Goal: Share content

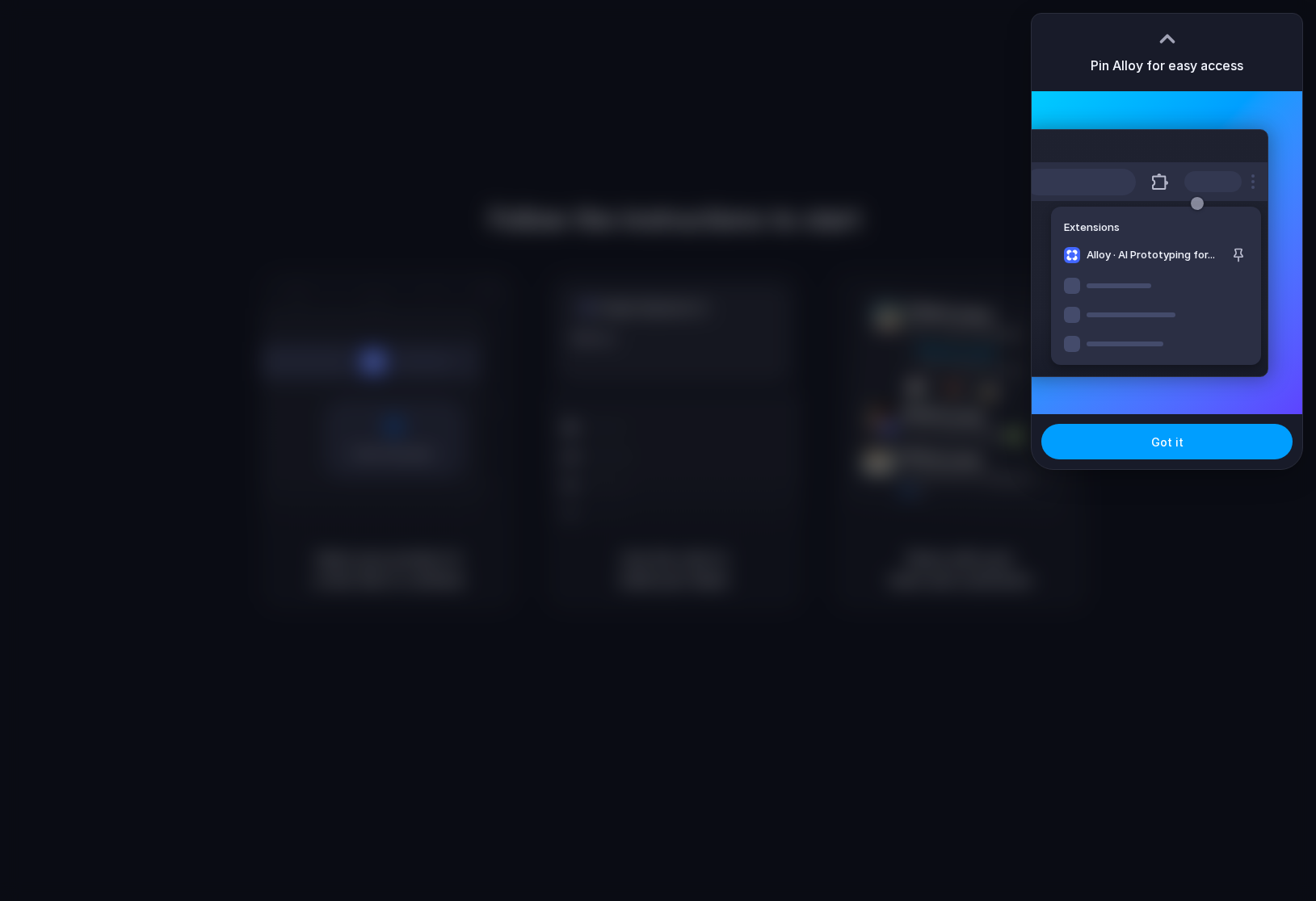
click at [1180, 436] on span "Got it" at bounding box center [1168, 442] width 33 height 17
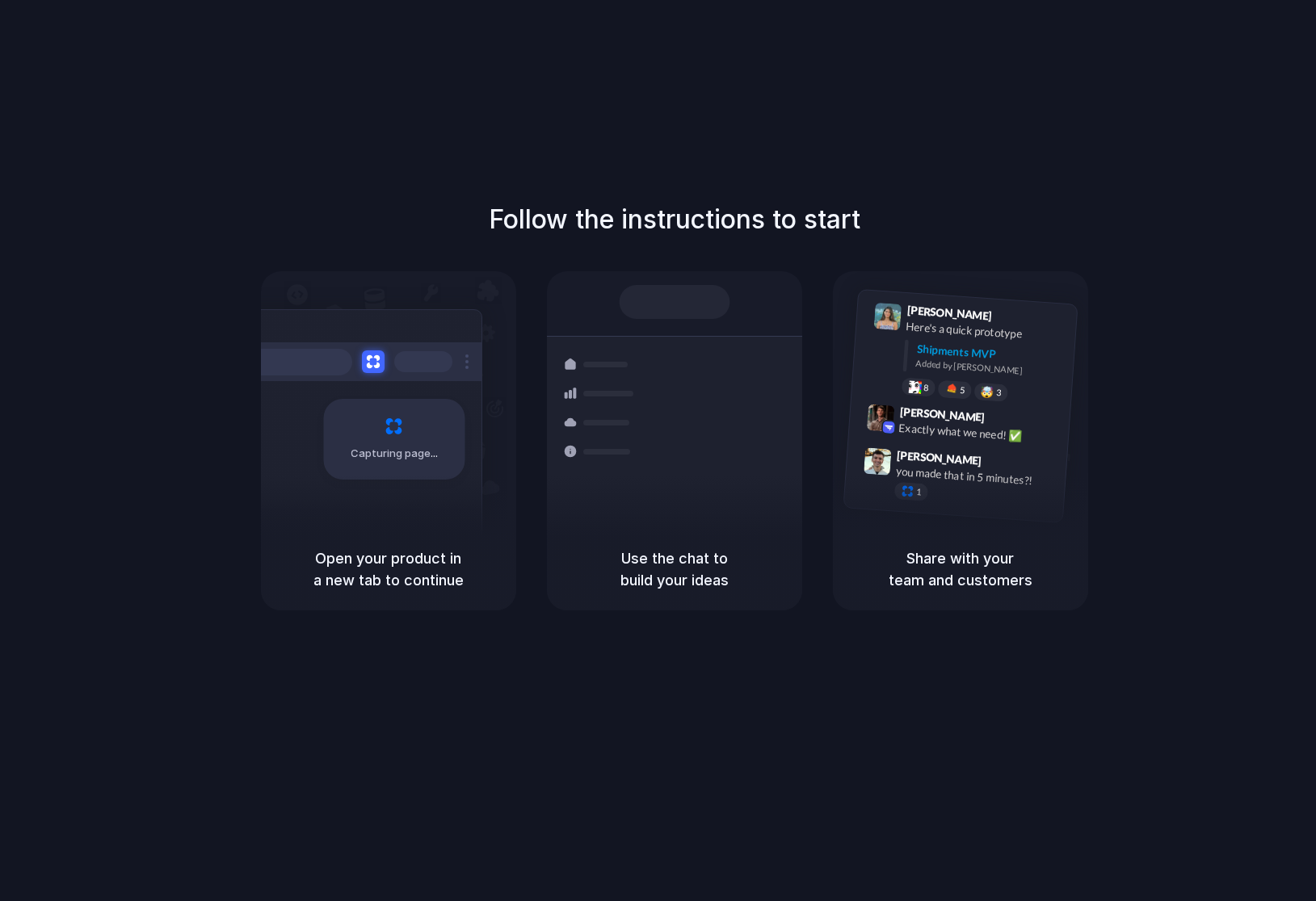
click at [505, 779] on div "Follow the instructions to start Capturing page Open your product in a new tab …" at bounding box center [674, 467] width 1349 height 934
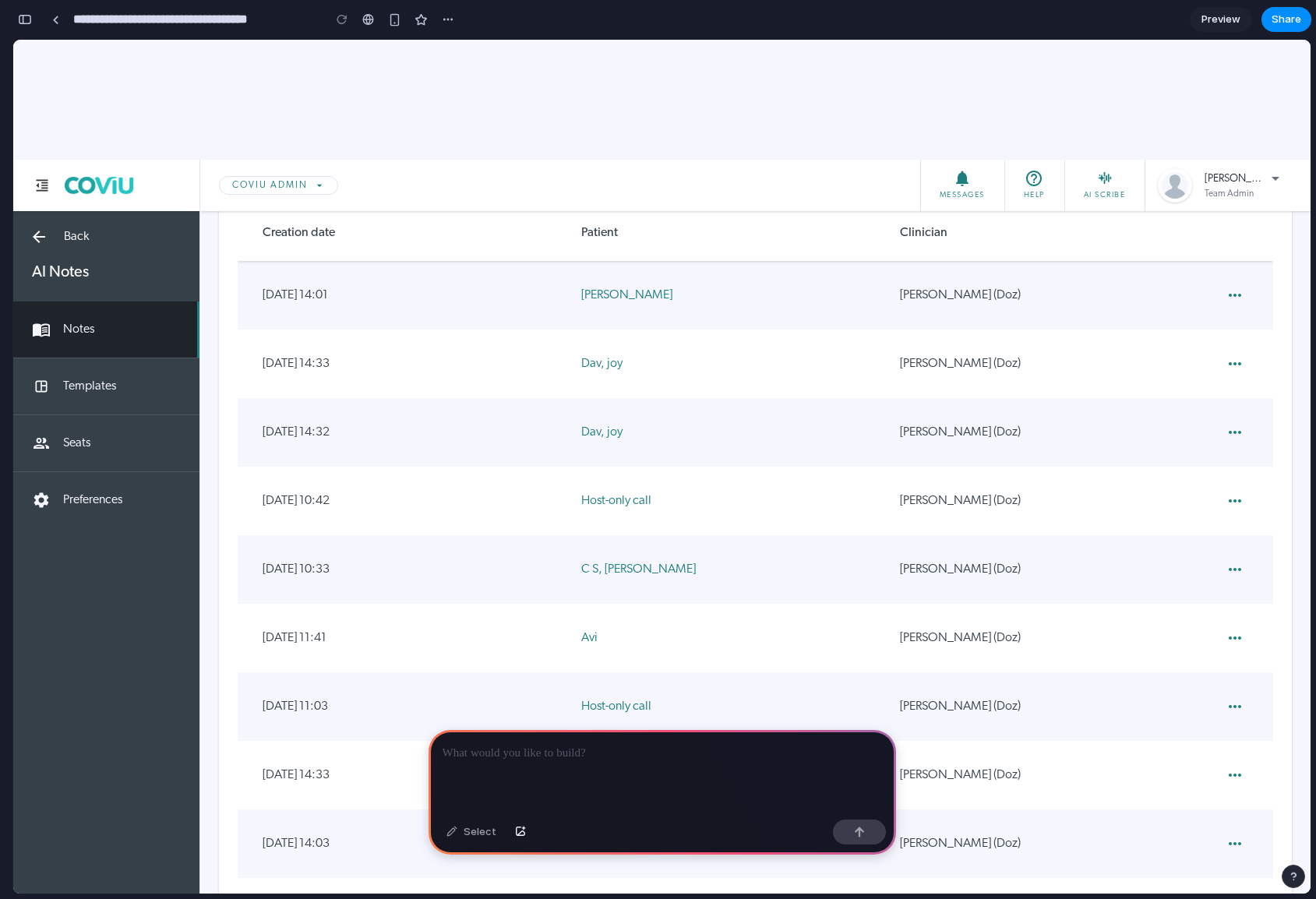
scroll to position [35, 0]
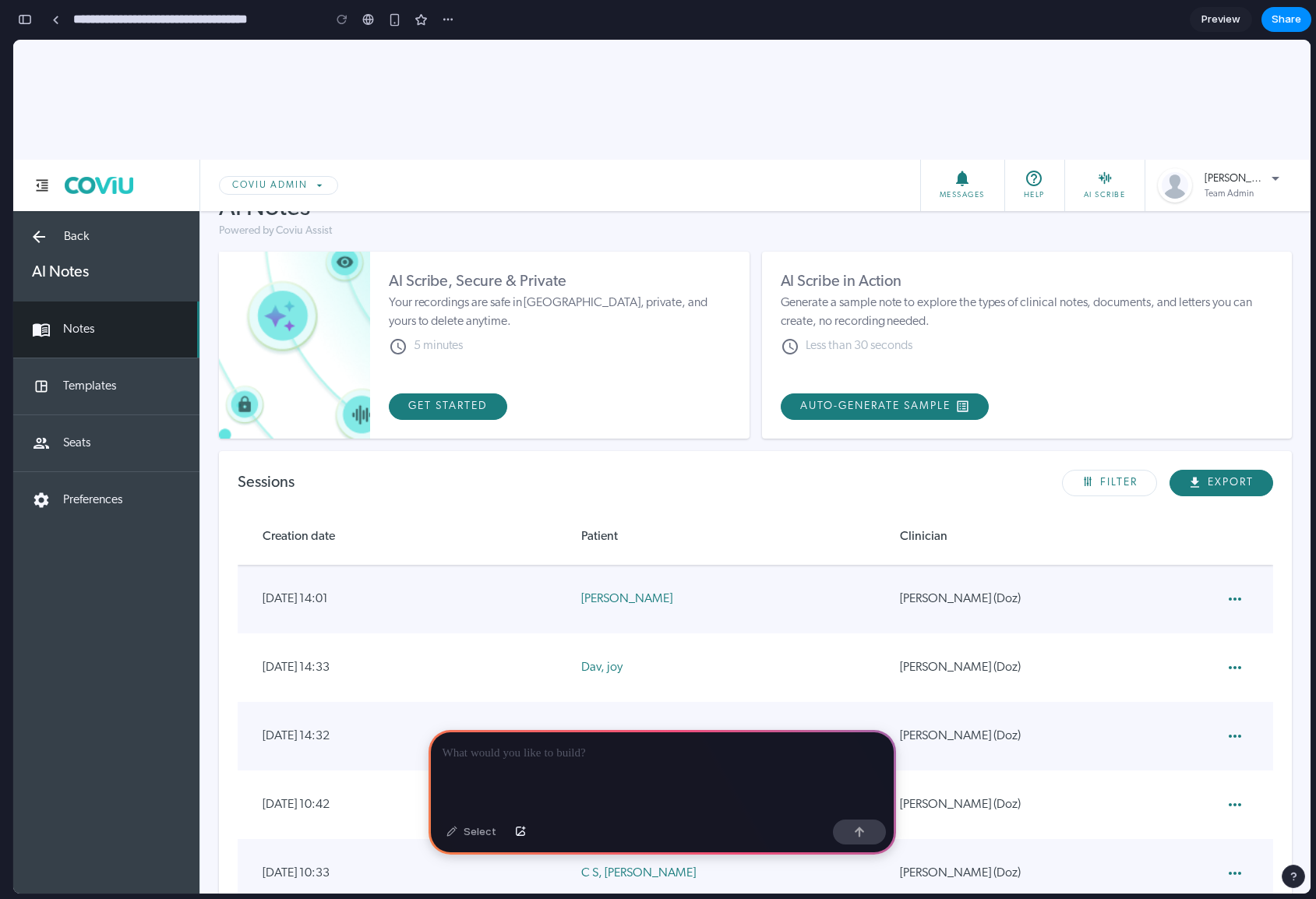
click at [567, 773] on div at bounding box center [662, 772] width 468 height 84
click at [462, 774] on div "Select" at bounding box center [471, 832] width 65 height 25
click at [469, 774] on div "Select" at bounding box center [471, 832] width 65 height 25
click at [482, 774] on div "Select" at bounding box center [471, 832] width 65 height 25
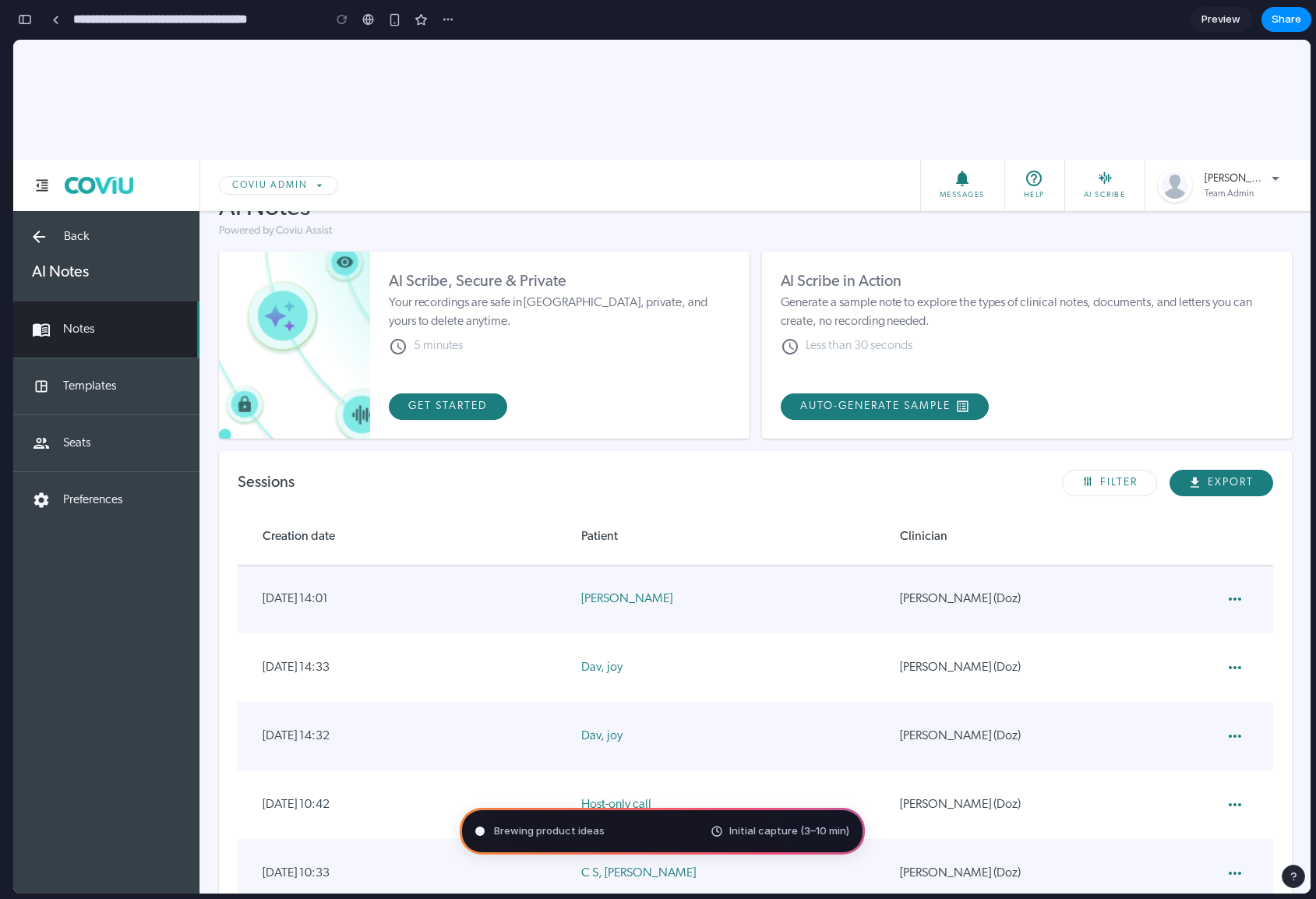
type input "**********"
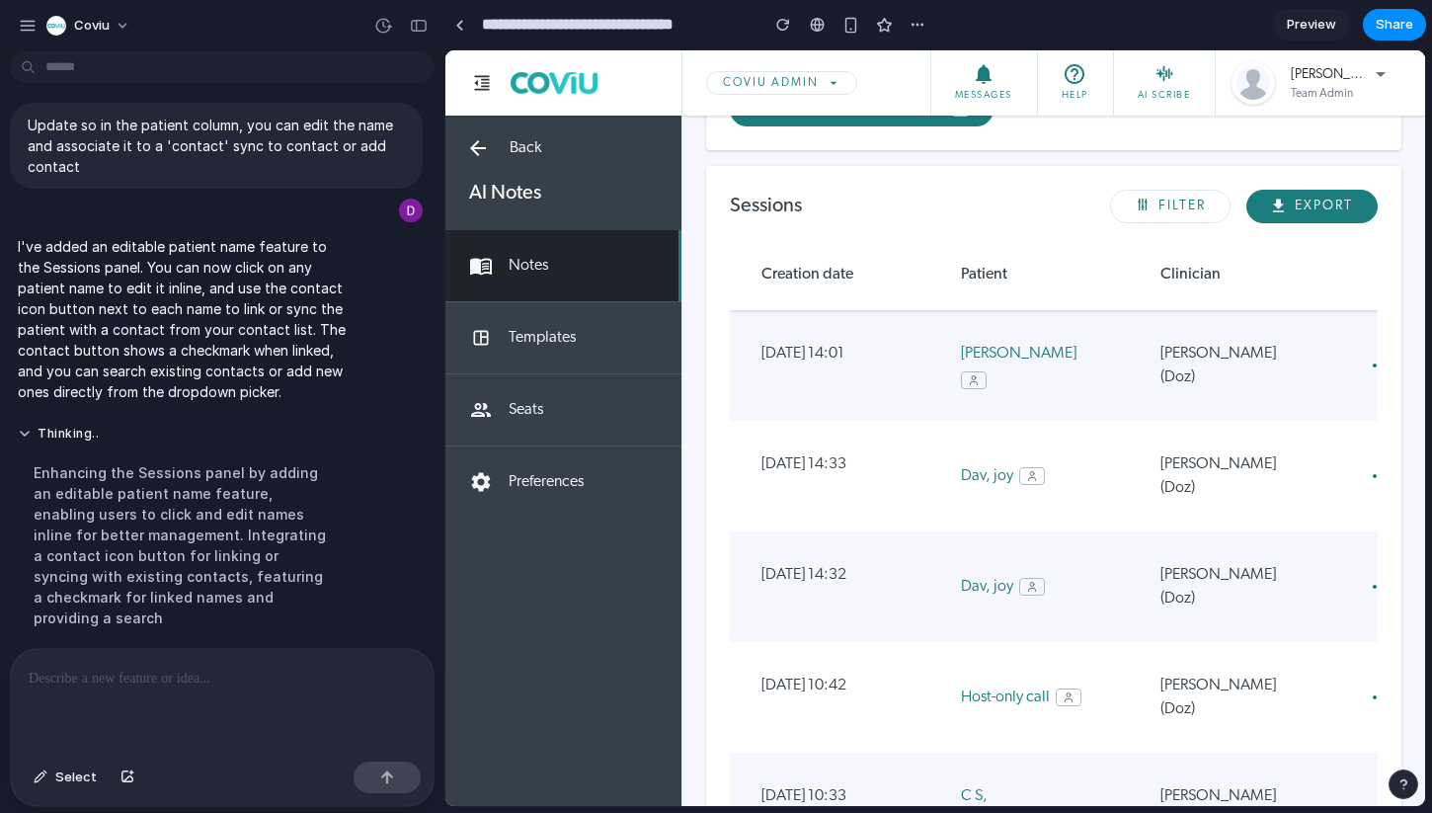
scroll to position [551, 0]
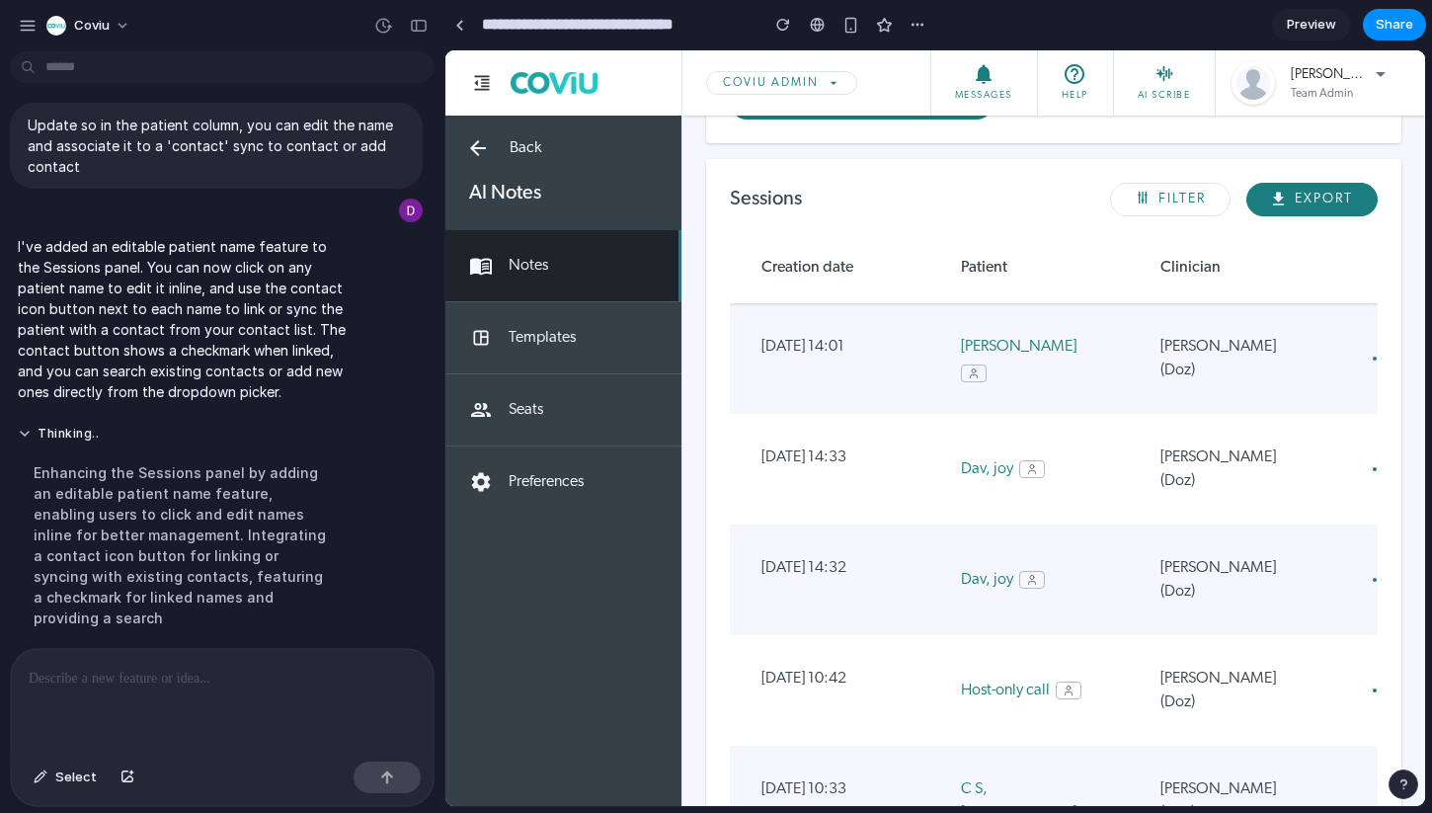
click at [980, 367] on icon at bounding box center [974, 373] width 12 height 12
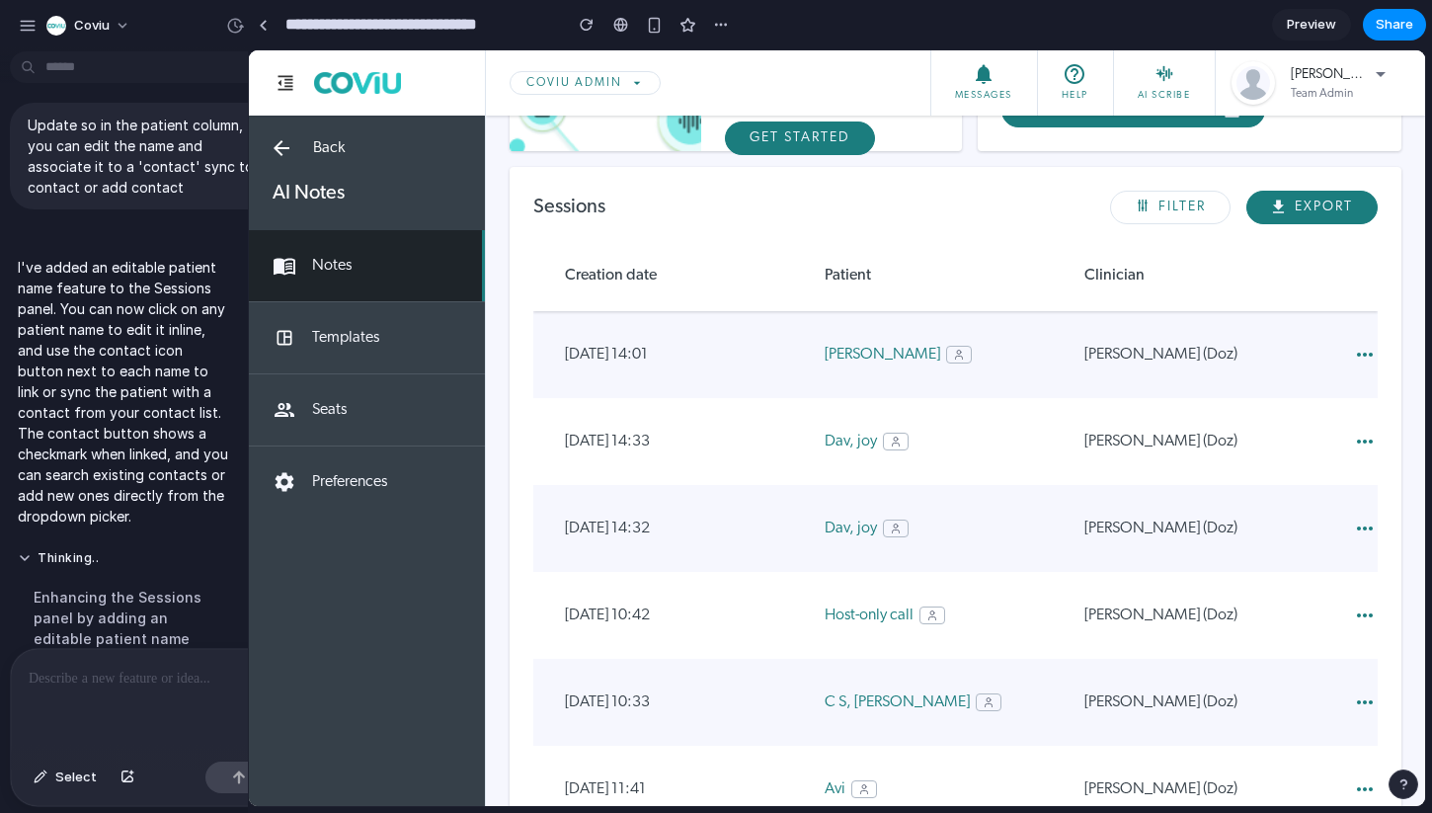
drag, startPoint x: 442, startPoint y: 313, endPoint x: 239, endPoint y: 302, distance: 202.8
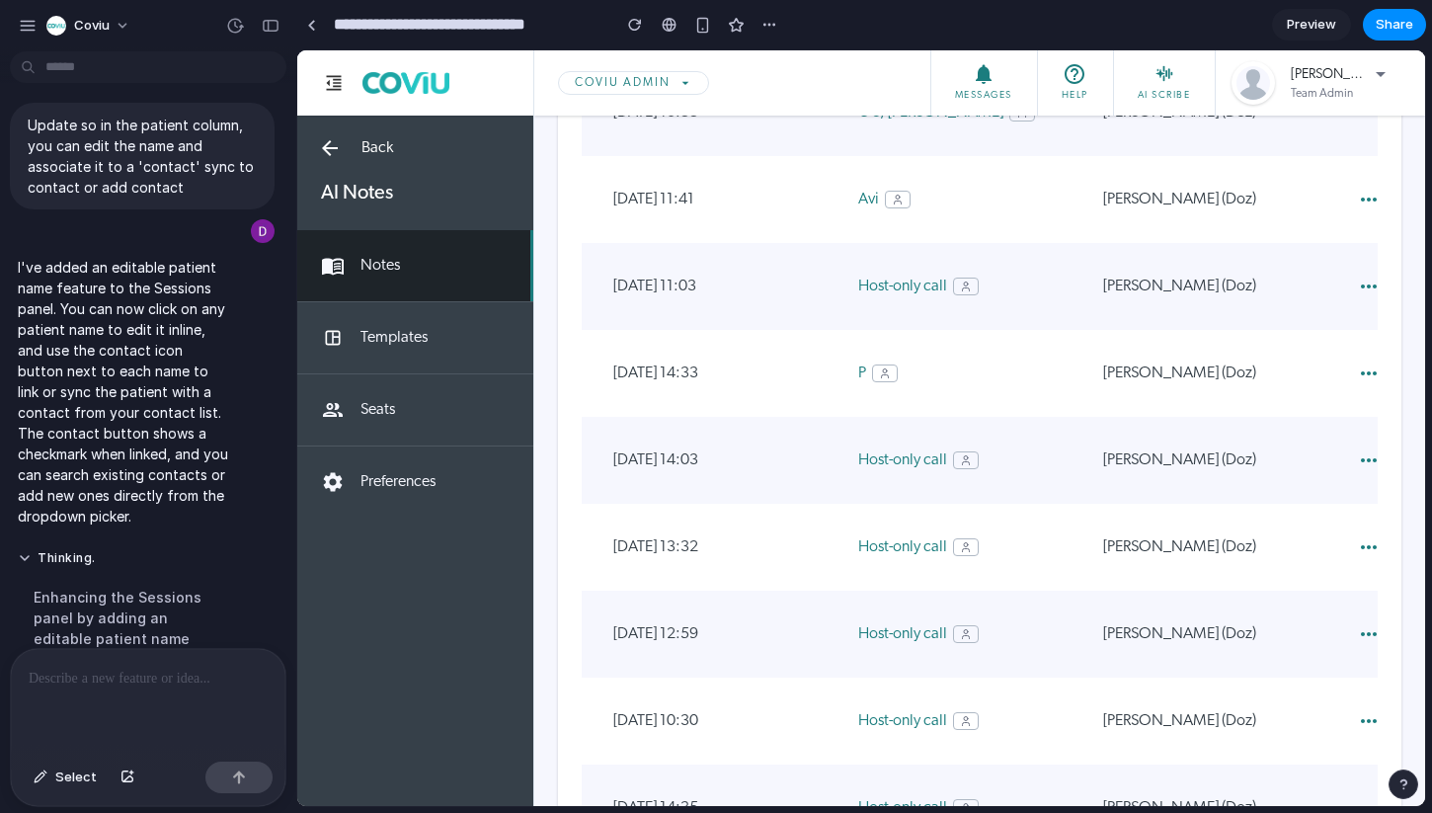
scroll to position [958, 0]
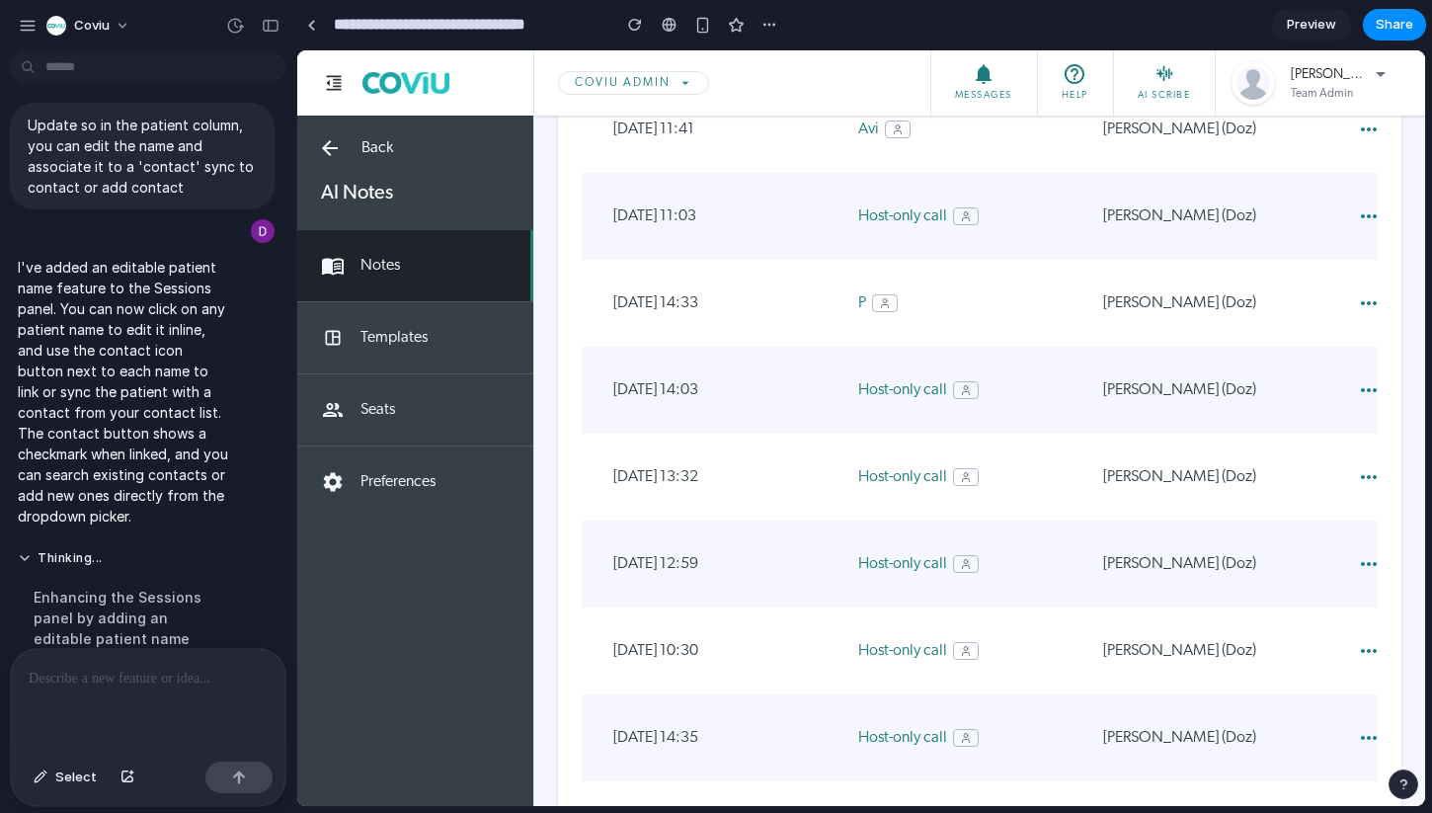
click at [883, 300] on icon at bounding box center [885, 303] width 12 height 12
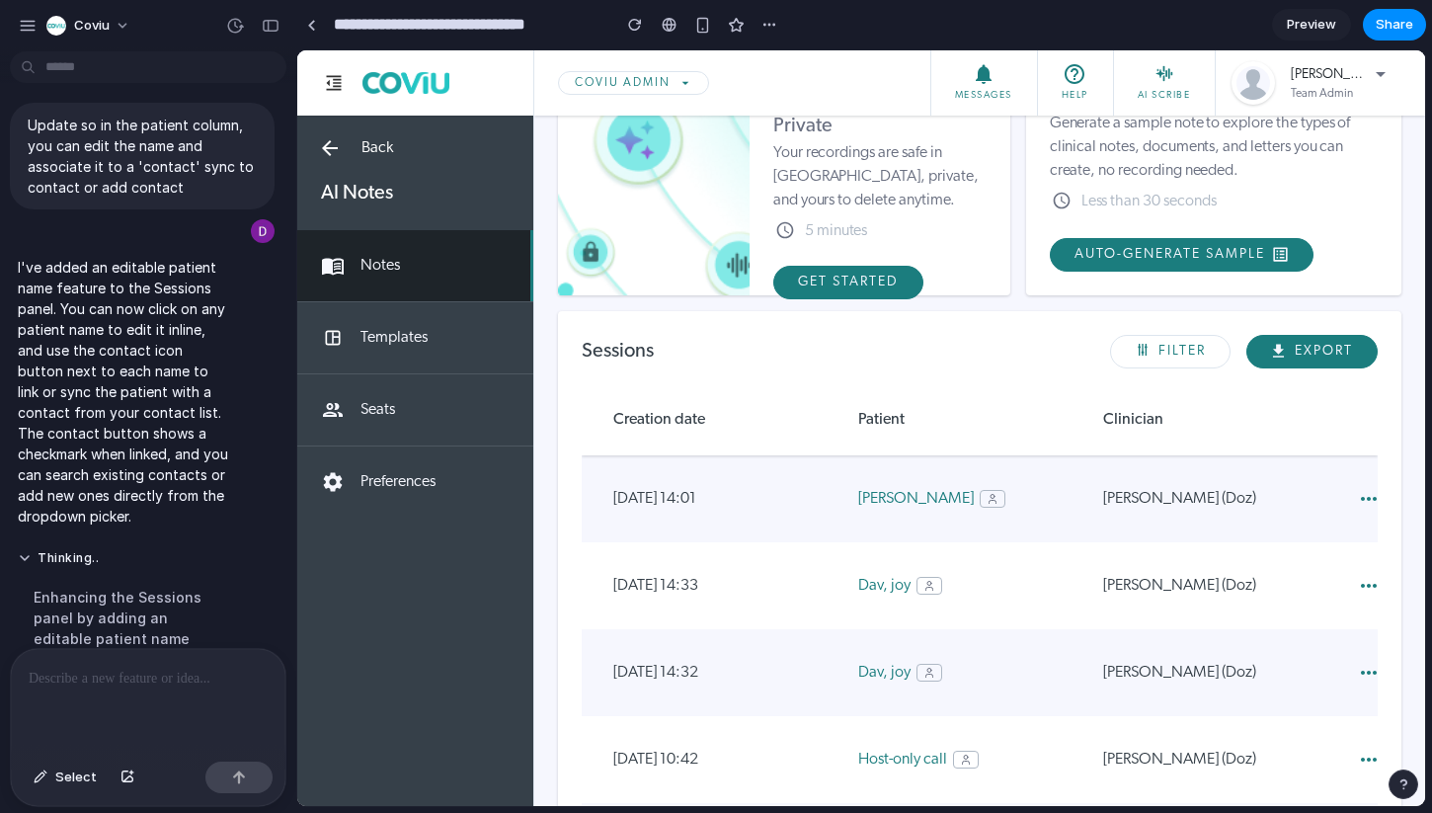
scroll to position [285, 0]
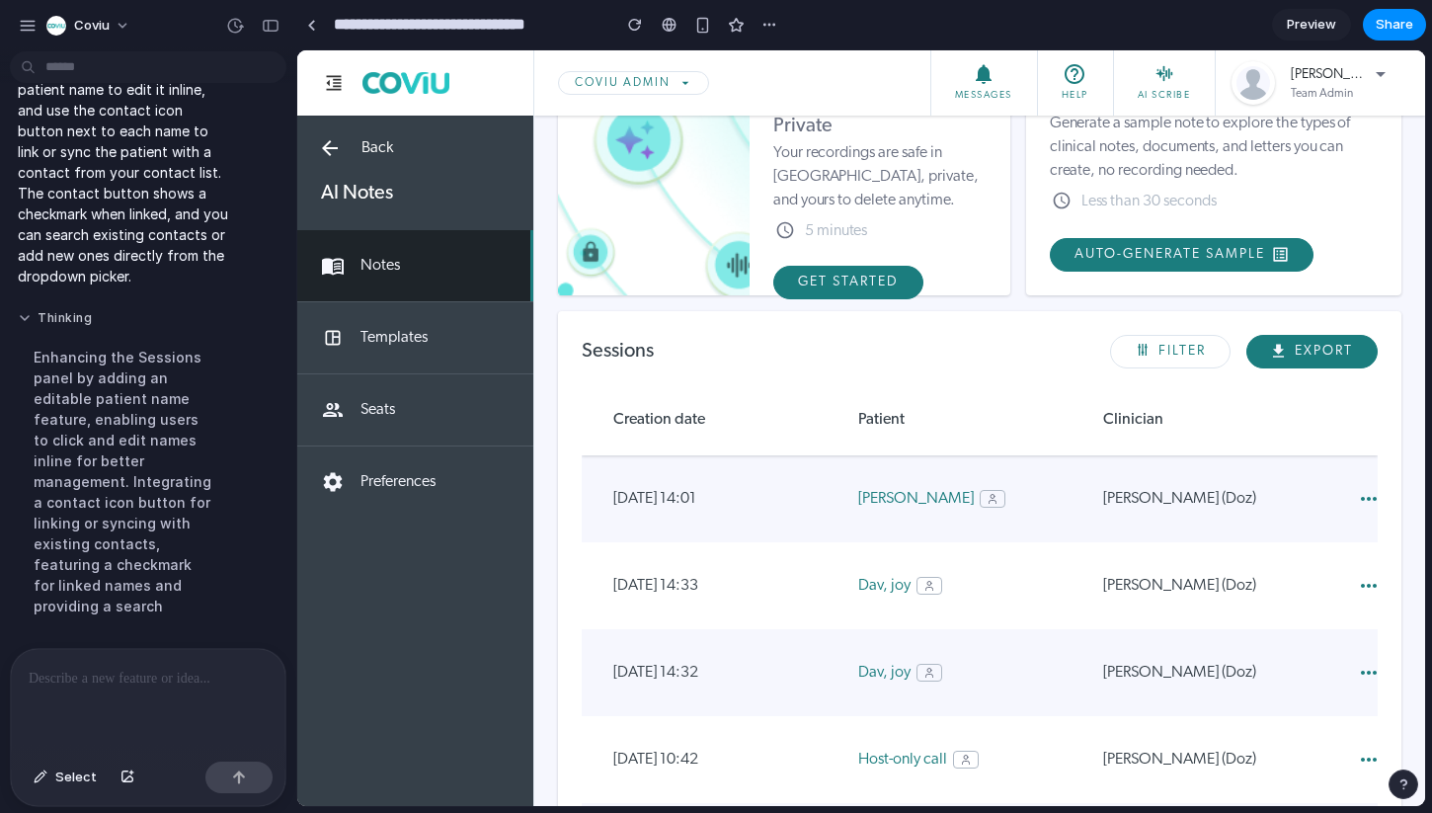
click at [25, 311] on button "Thinking" at bounding box center [123, 318] width 211 height 17
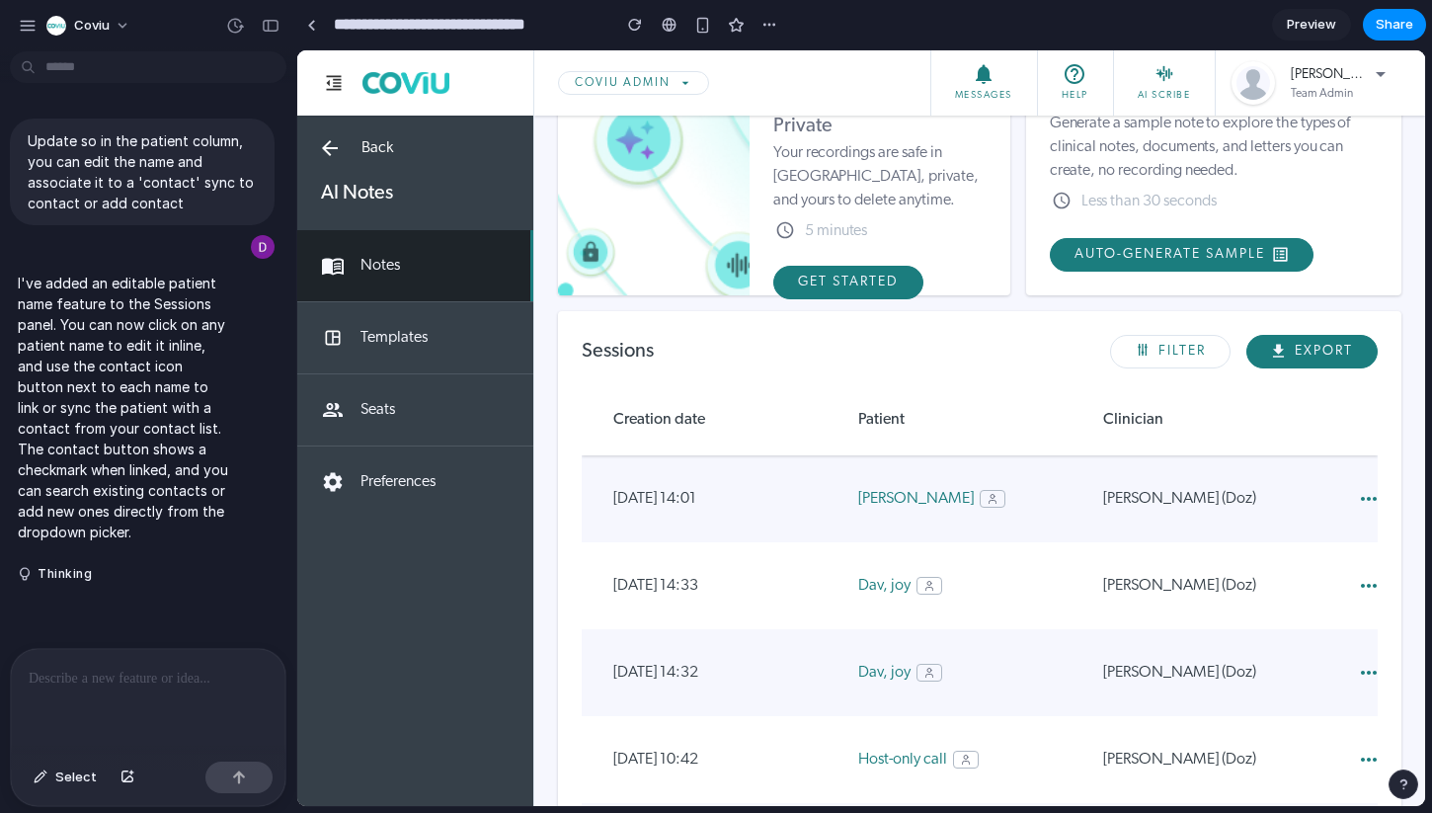
drag, startPoint x: 176, startPoint y: 682, endPoint x: 166, endPoint y: 549, distance: 132.7
click at [176, 682] on p at bounding box center [148, 679] width 239 height 24
click at [987, 499] on icon at bounding box center [993, 499] width 12 height 12
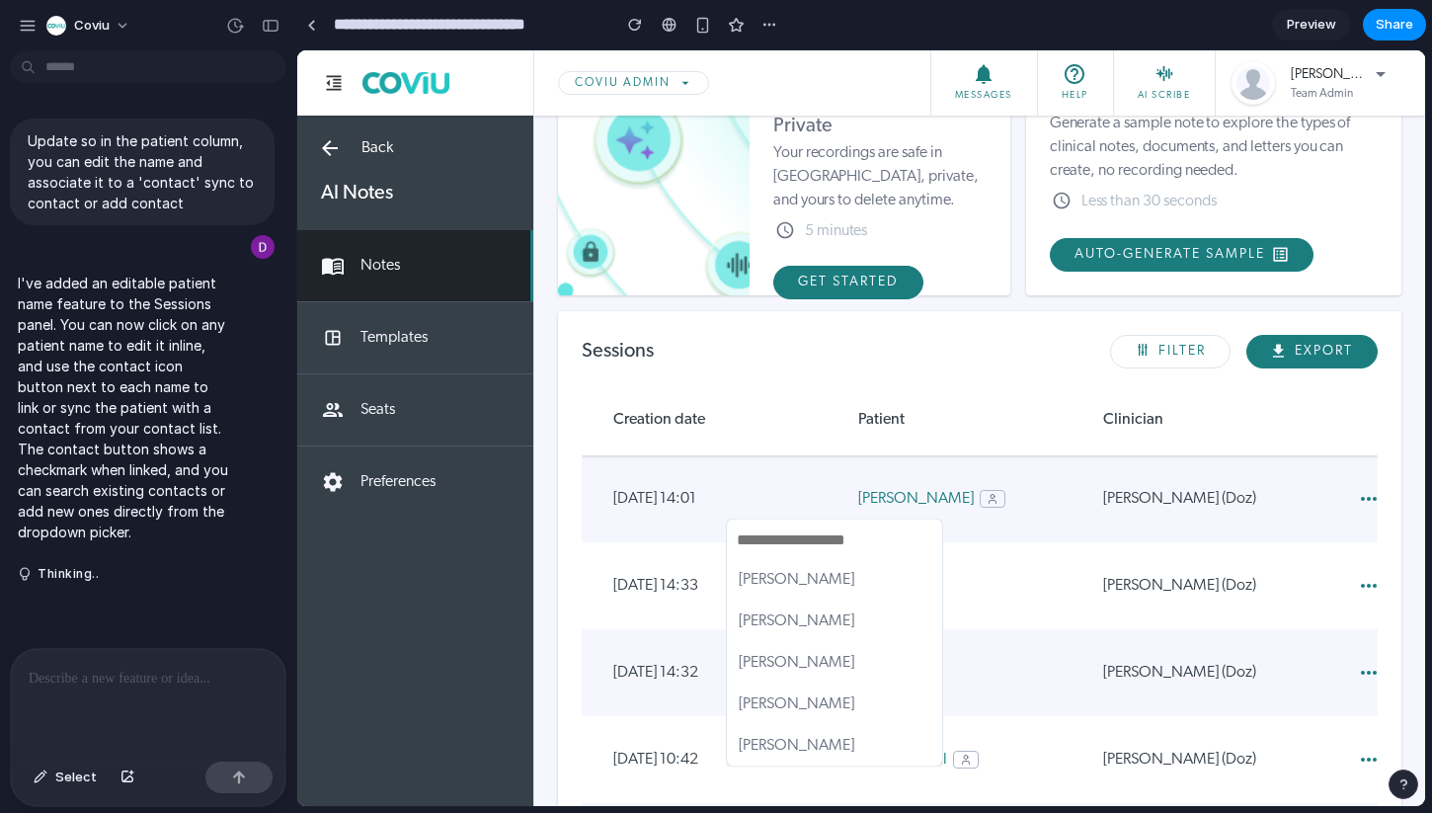
click at [931, 499] on div "[PERSON_NAME] [PERSON_NAME] [PERSON_NAME] [PERSON_NAME] [PERSON_NAME]" at bounding box center [861, 428] width 1128 height 756
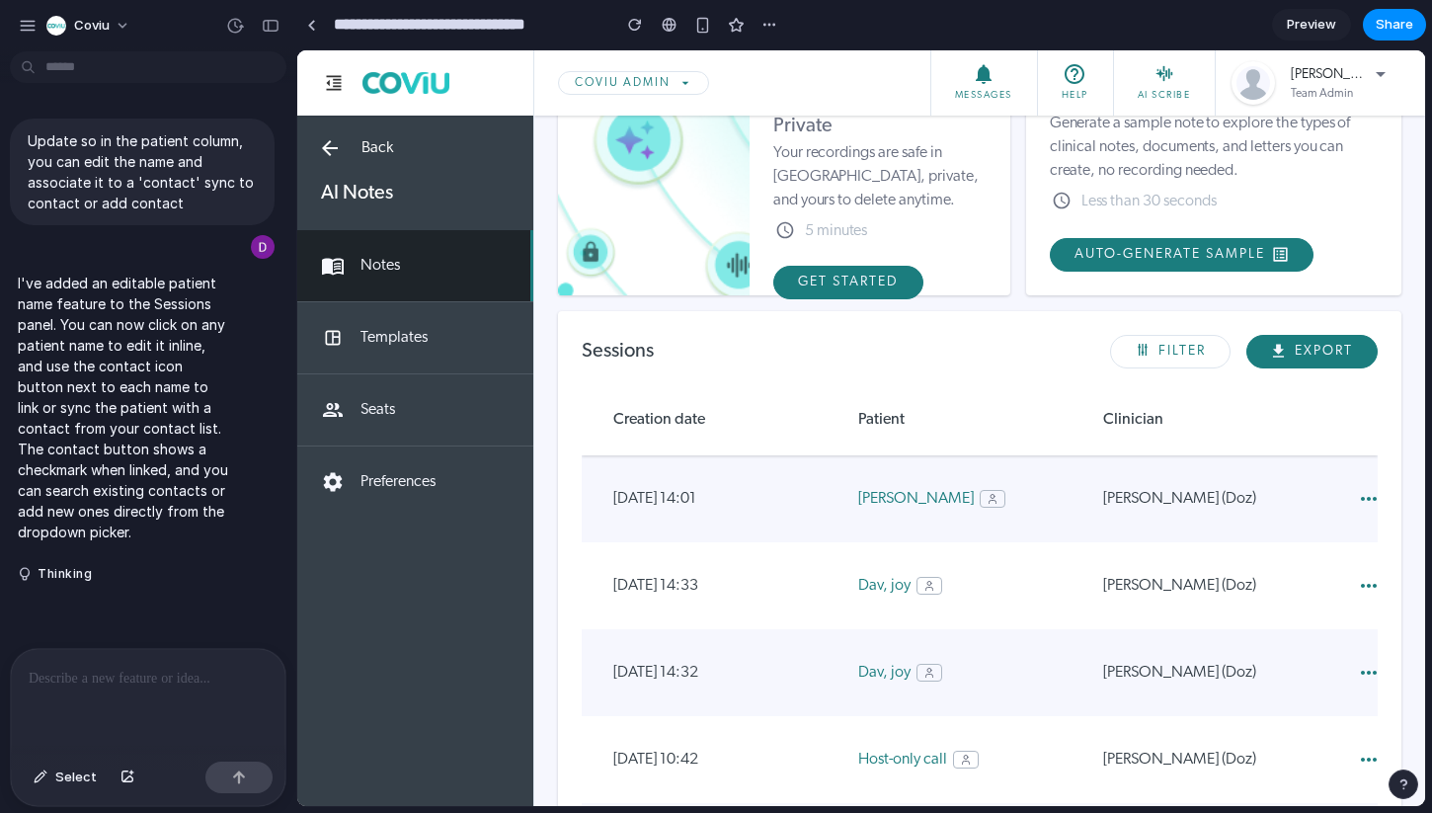
click at [148, 684] on div at bounding box center [148, 701] width 275 height 105
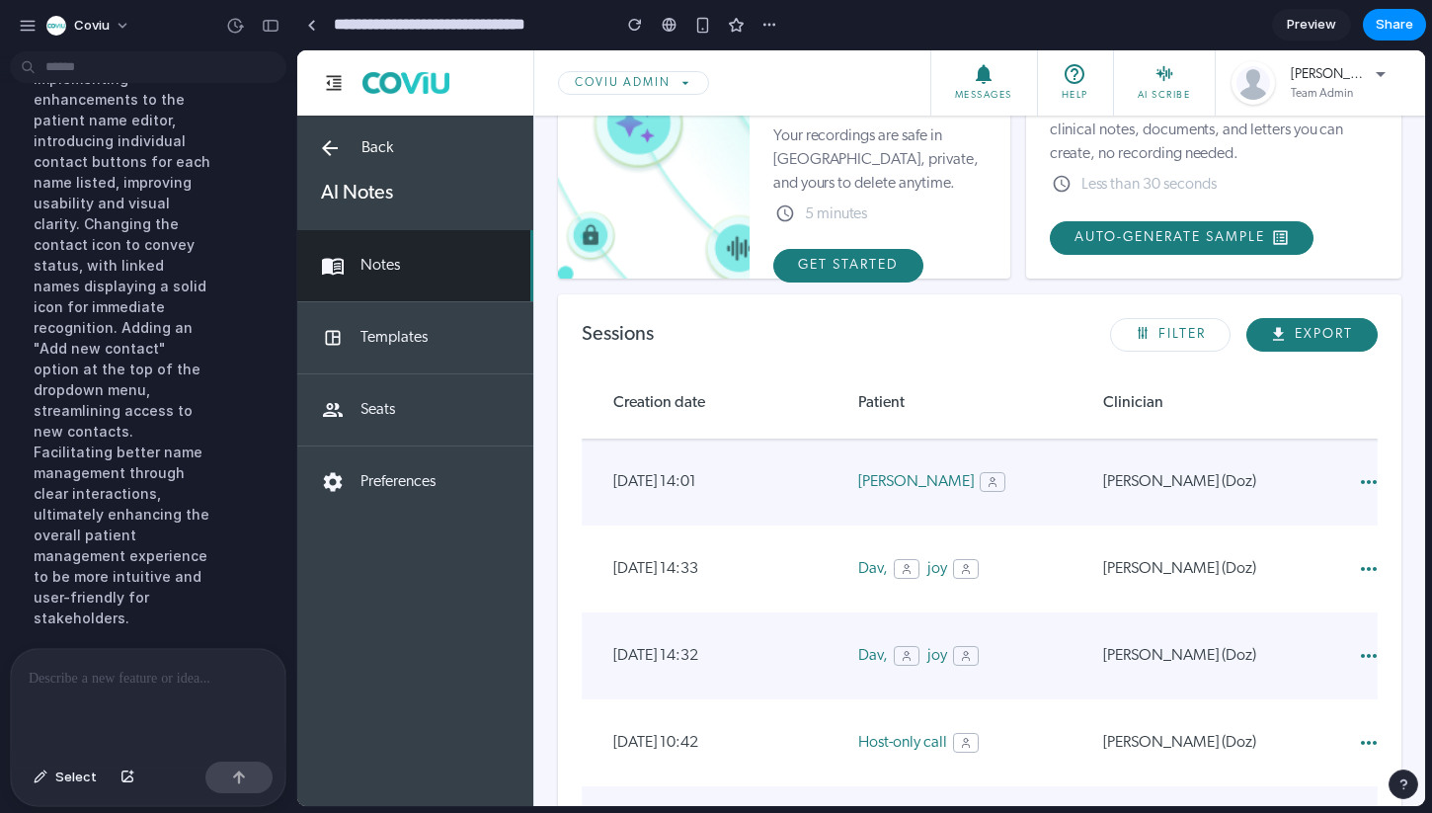
scroll to position [192, 0]
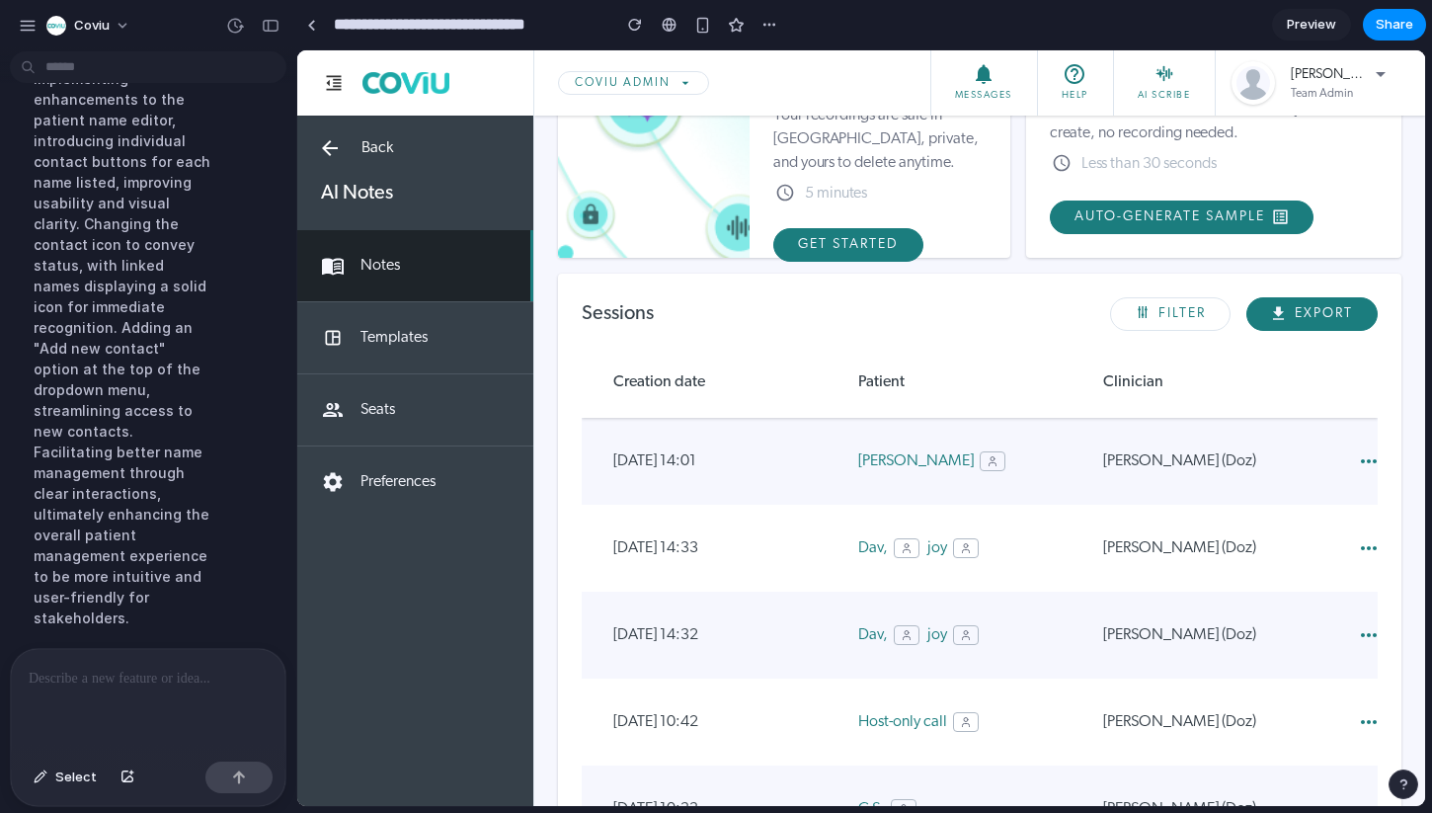
click at [906, 543] on icon at bounding box center [907, 548] width 12 height 12
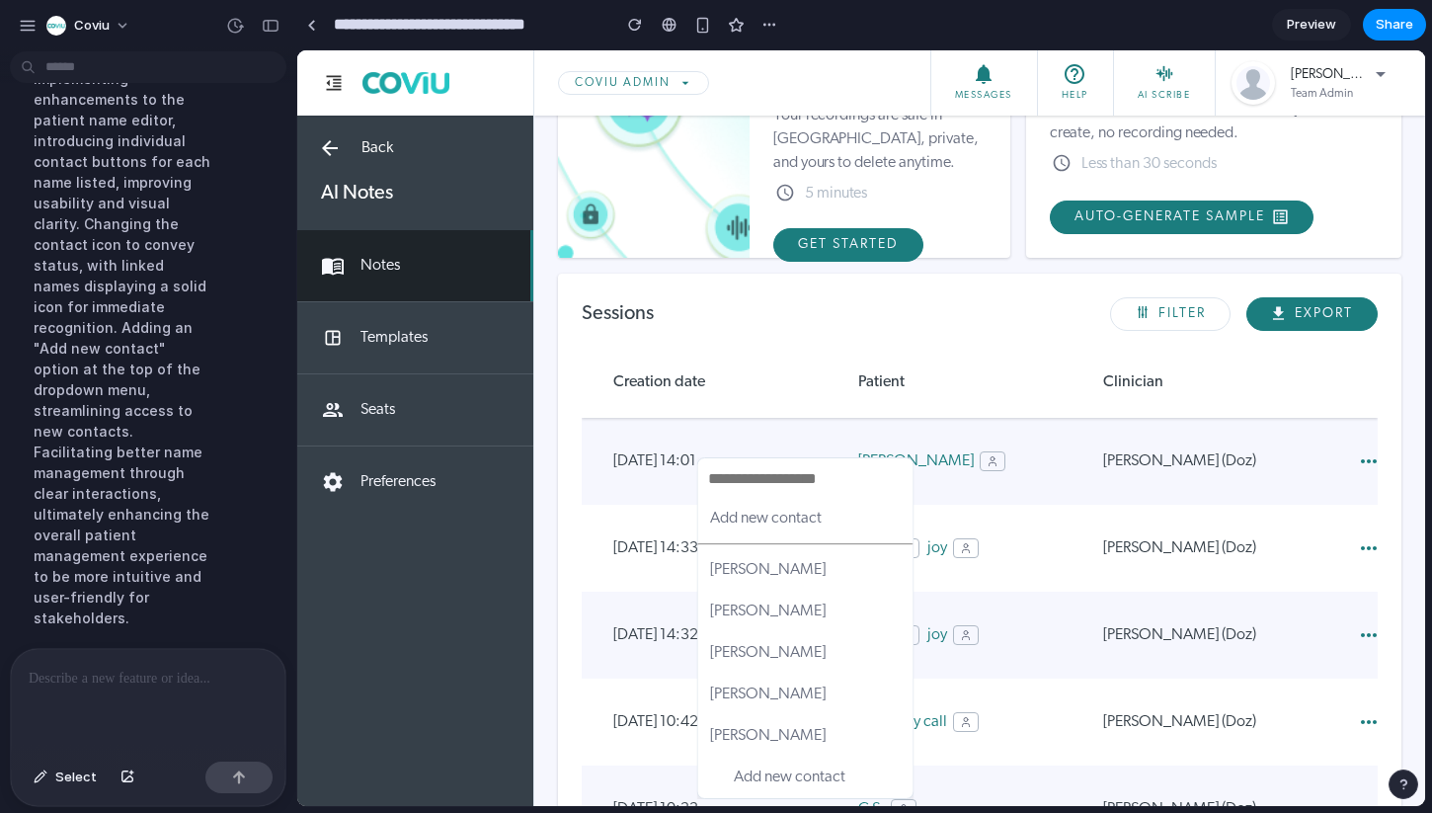
click at [105, 710] on div at bounding box center [148, 701] width 275 height 105
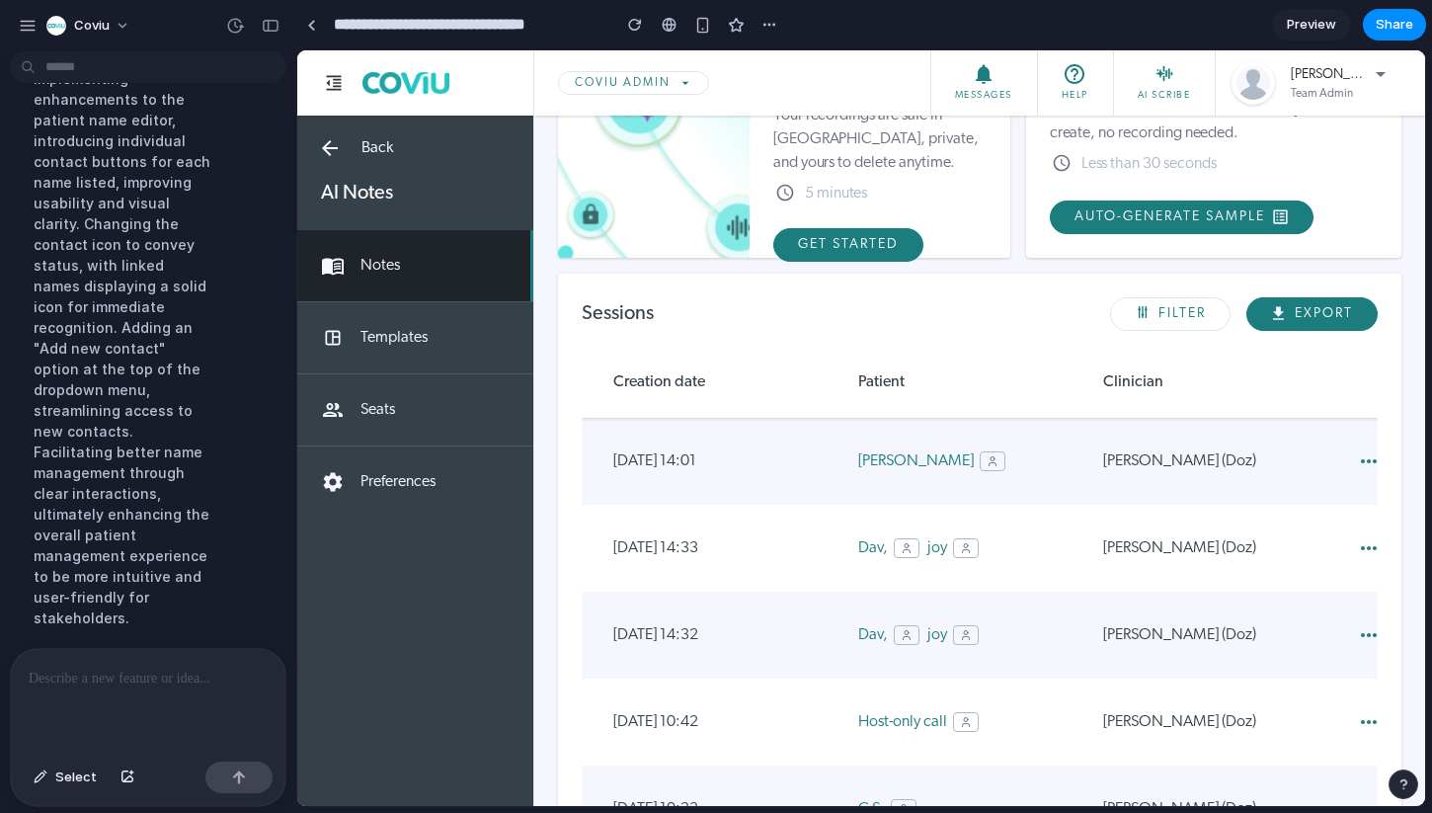
click at [1012, 388] on div "Add new contact [PERSON_NAME] [PERSON_NAME] [PERSON_NAME] [PERSON_NAME] [PERSON…" at bounding box center [861, 428] width 1128 height 756
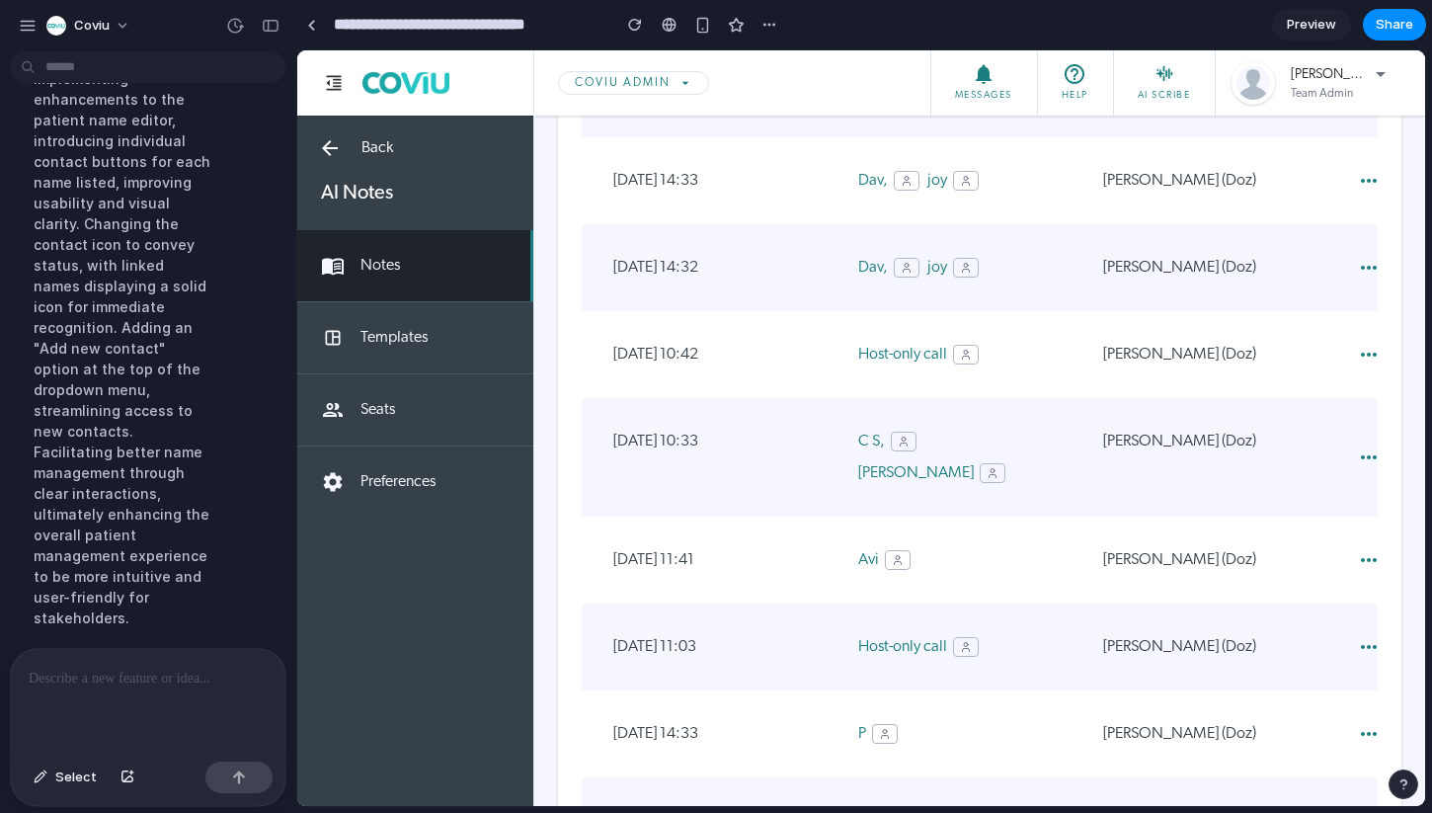
scroll to position [0, 0]
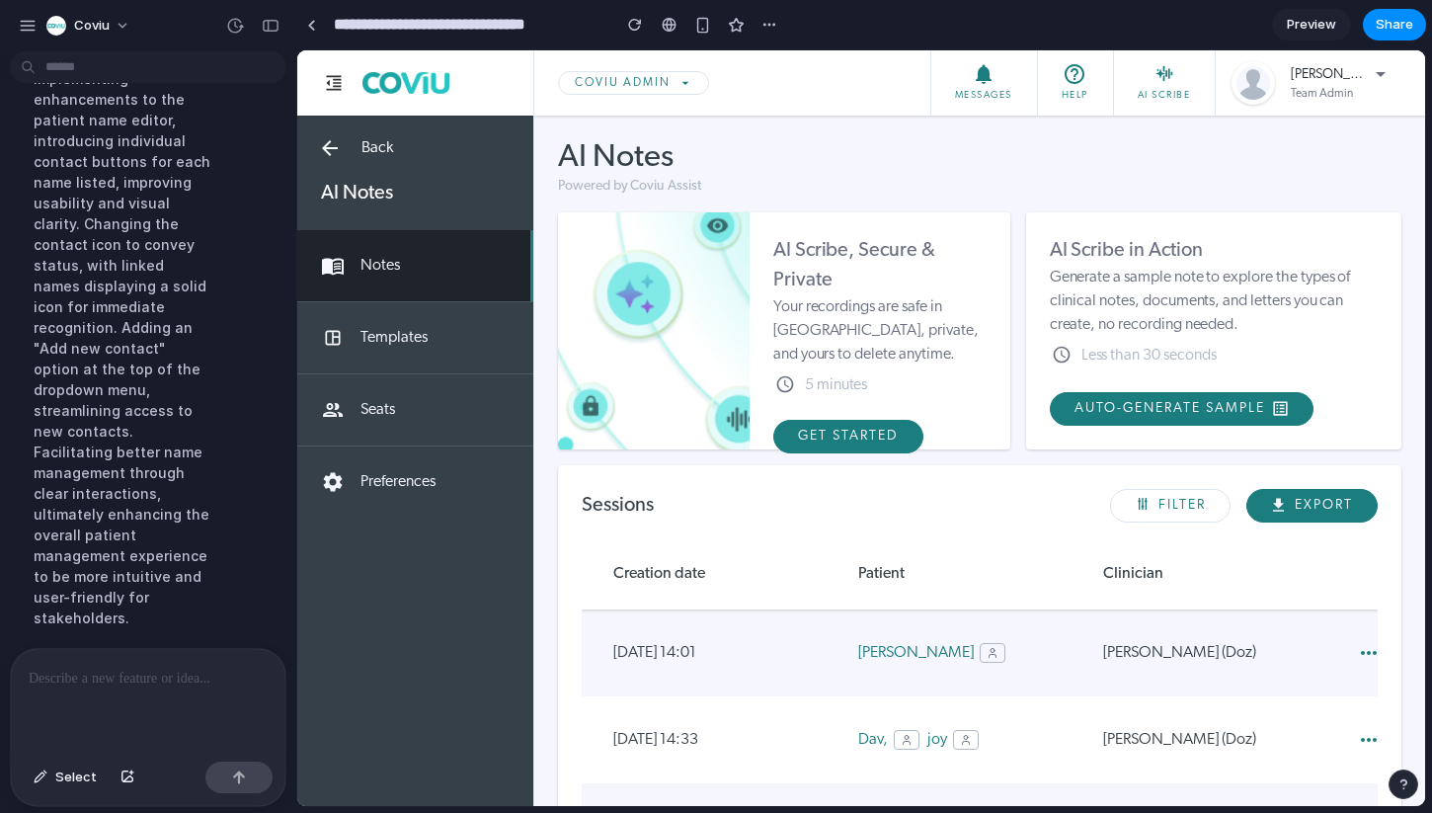
click at [190, 687] on div at bounding box center [148, 701] width 275 height 105
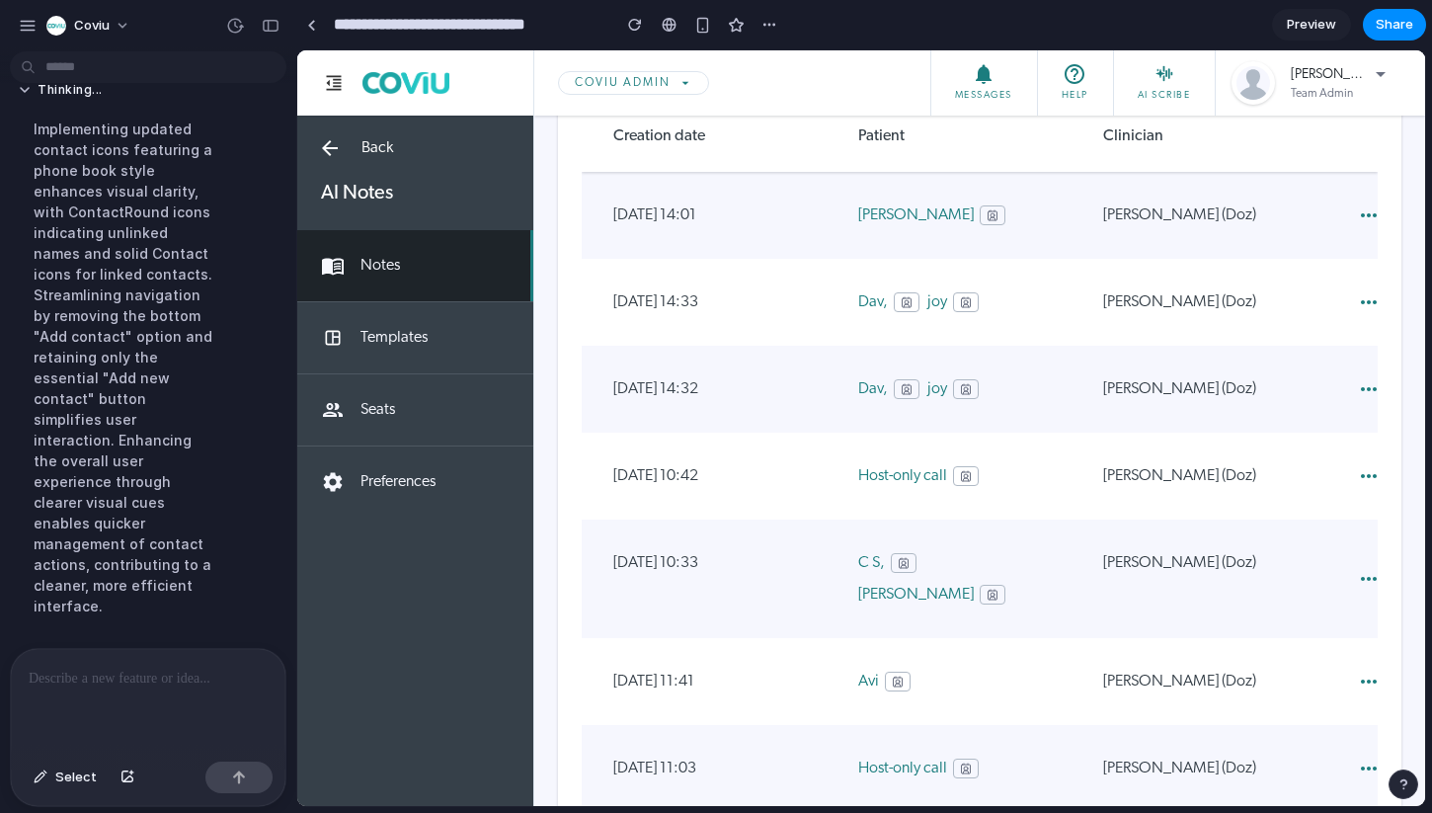
scroll to position [440, 0]
click at [905, 301] on circle at bounding box center [907, 300] width 4 height 4
click at [961, 295] on div "Add new contact [PERSON_NAME] [PERSON_NAME] [PERSON_NAME] [PERSON_NAME] [PERSON…" at bounding box center [861, 428] width 1128 height 756
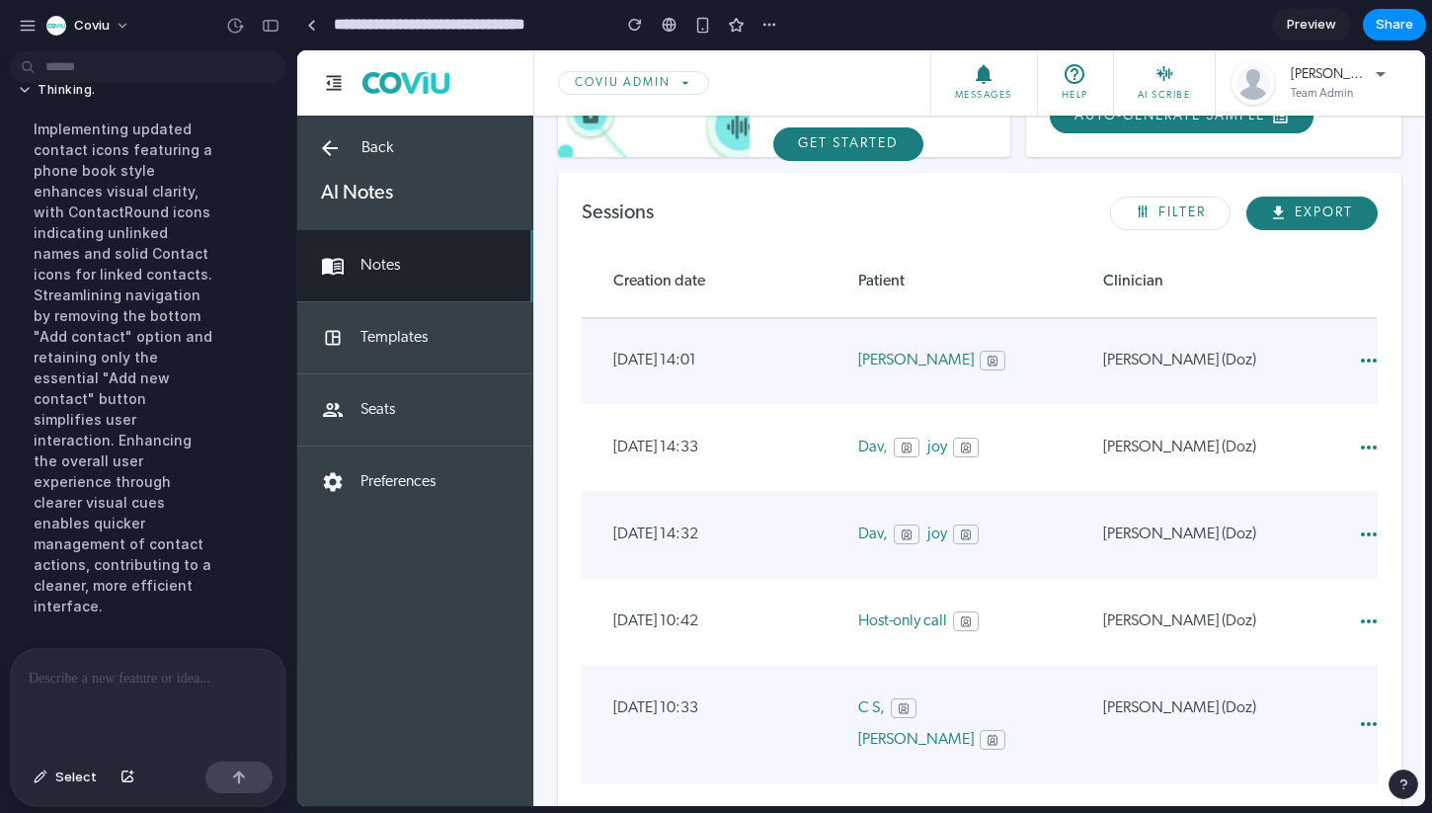
scroll to position [282, 0]
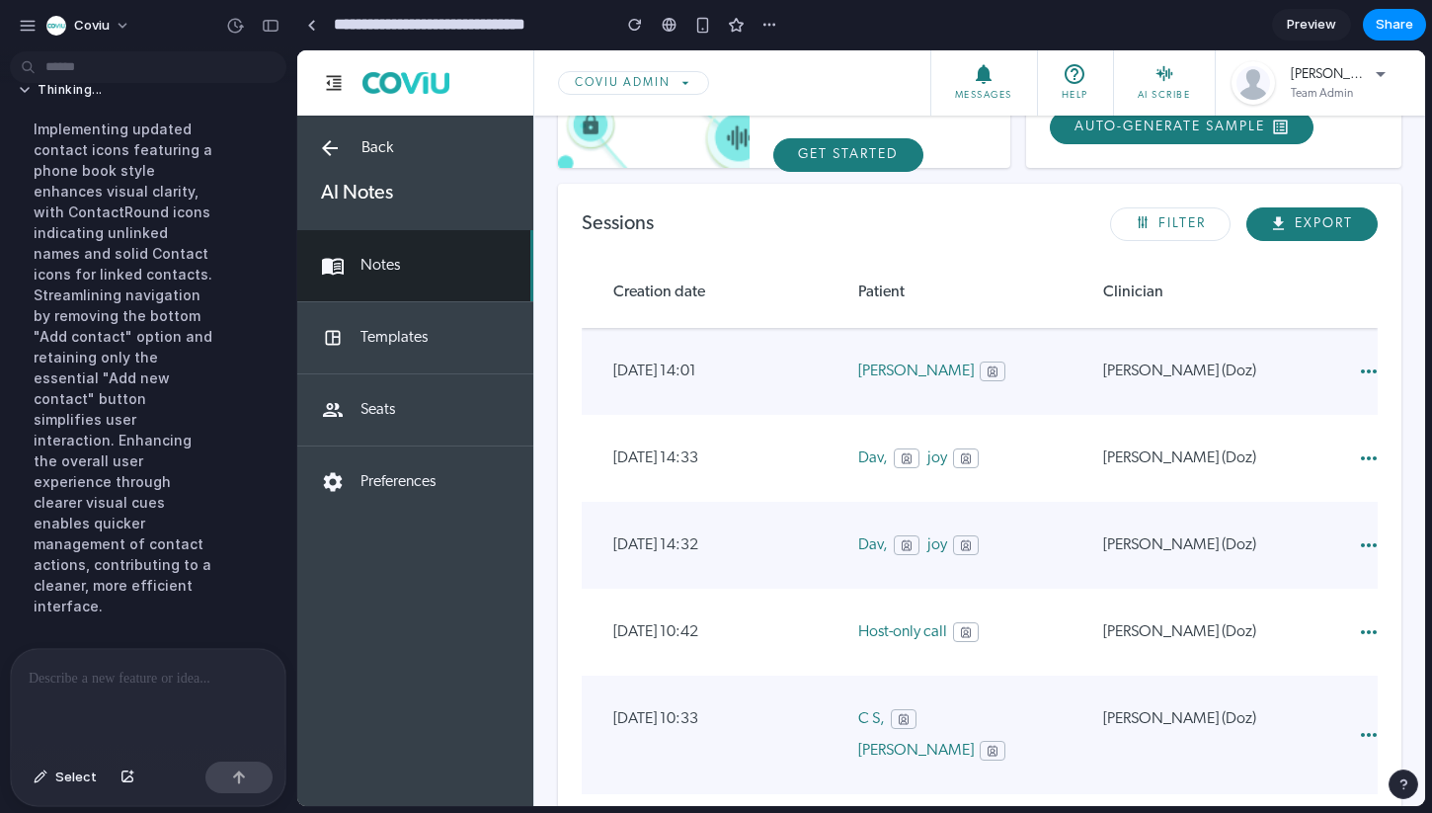
click at [197, 687] on div at bounding box center [148, 701] width 275 height 105
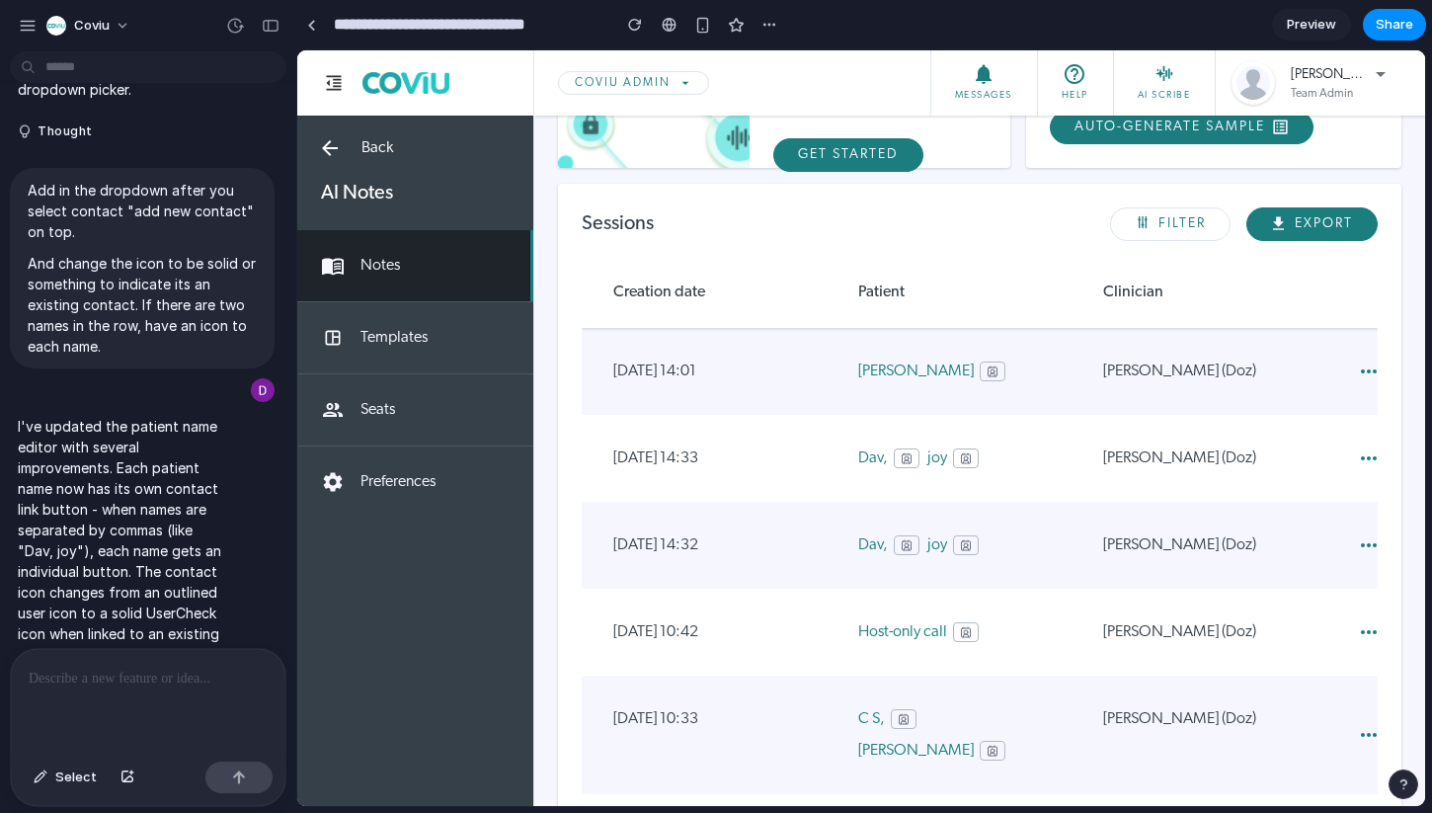
scroll to position [0, 0]
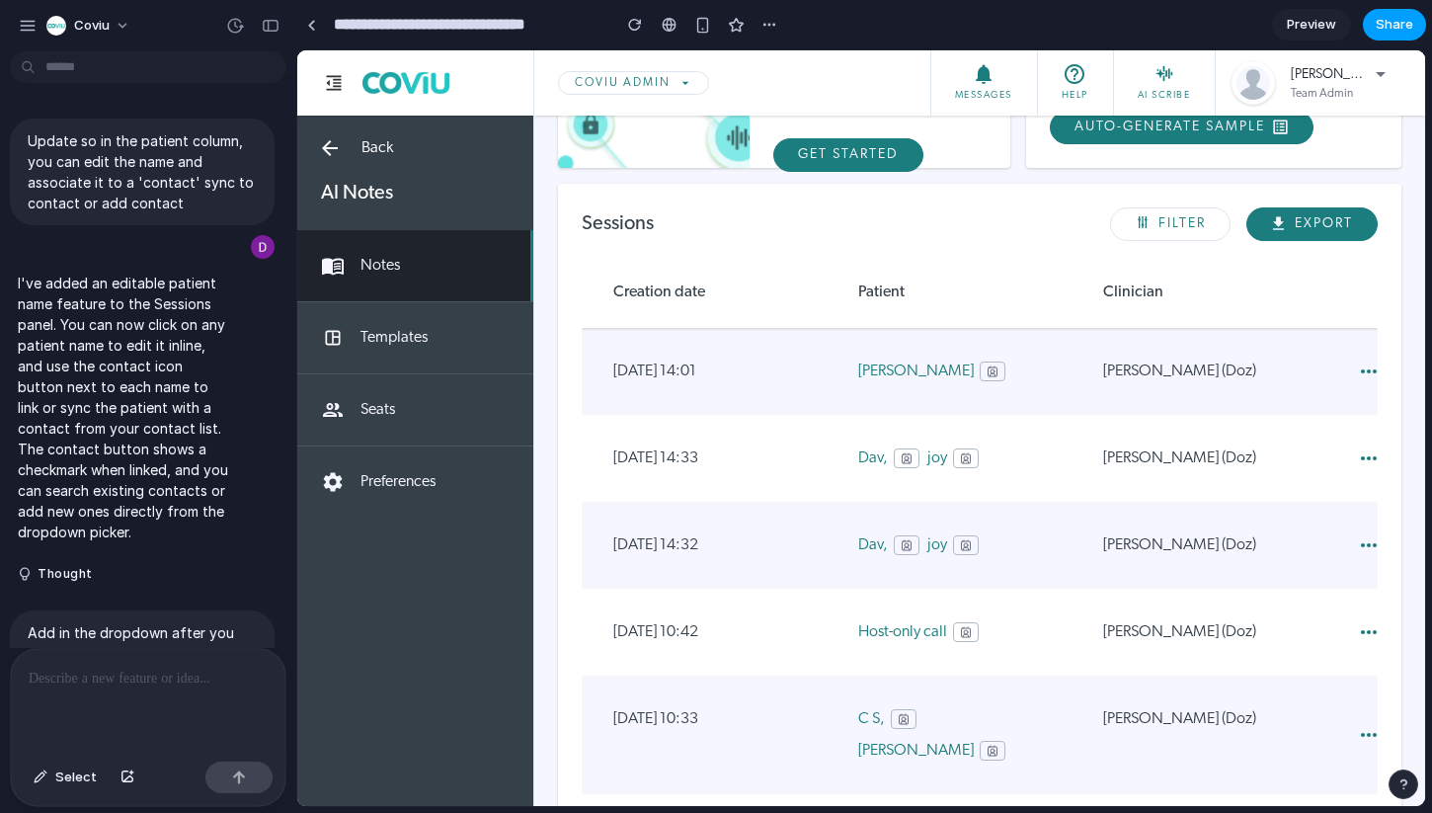
click at [1404, 23] on span "Share" at bounding box center [1395, 25] width 38 height 20
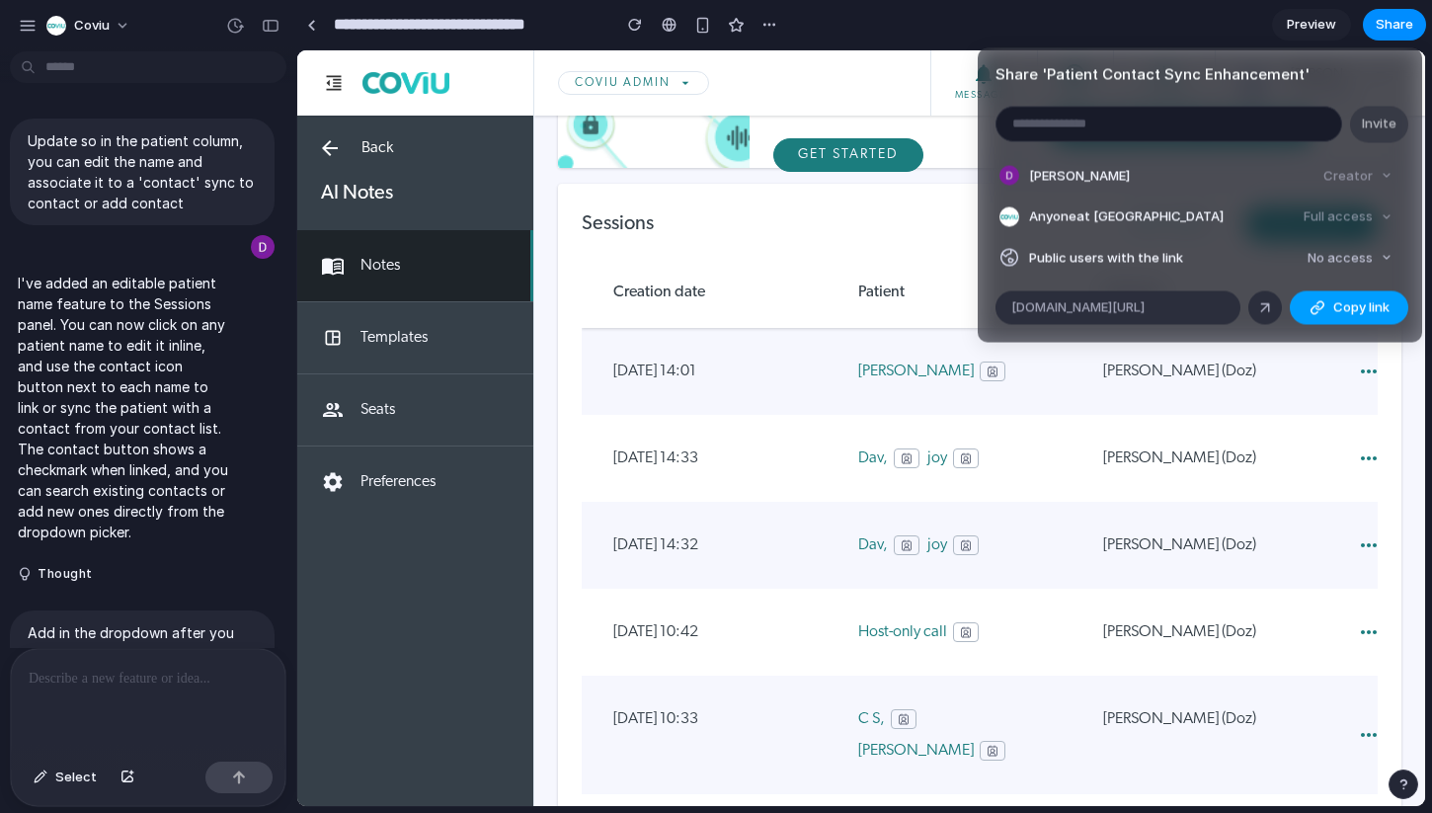
click at [1319, 303] on div "button" at bounding box center [1318, 308] width 16 height 16
click at [1345, 259] on span "No access" at bounding box center [1340, 258] width 65 height 20
click at [1331, 329] on span "Full access" at bounding box center [1322, 332] width 69 height 20
click at [1327, 304] on button "Copy link" at bounding box center [1349, 308] width 119 height 34
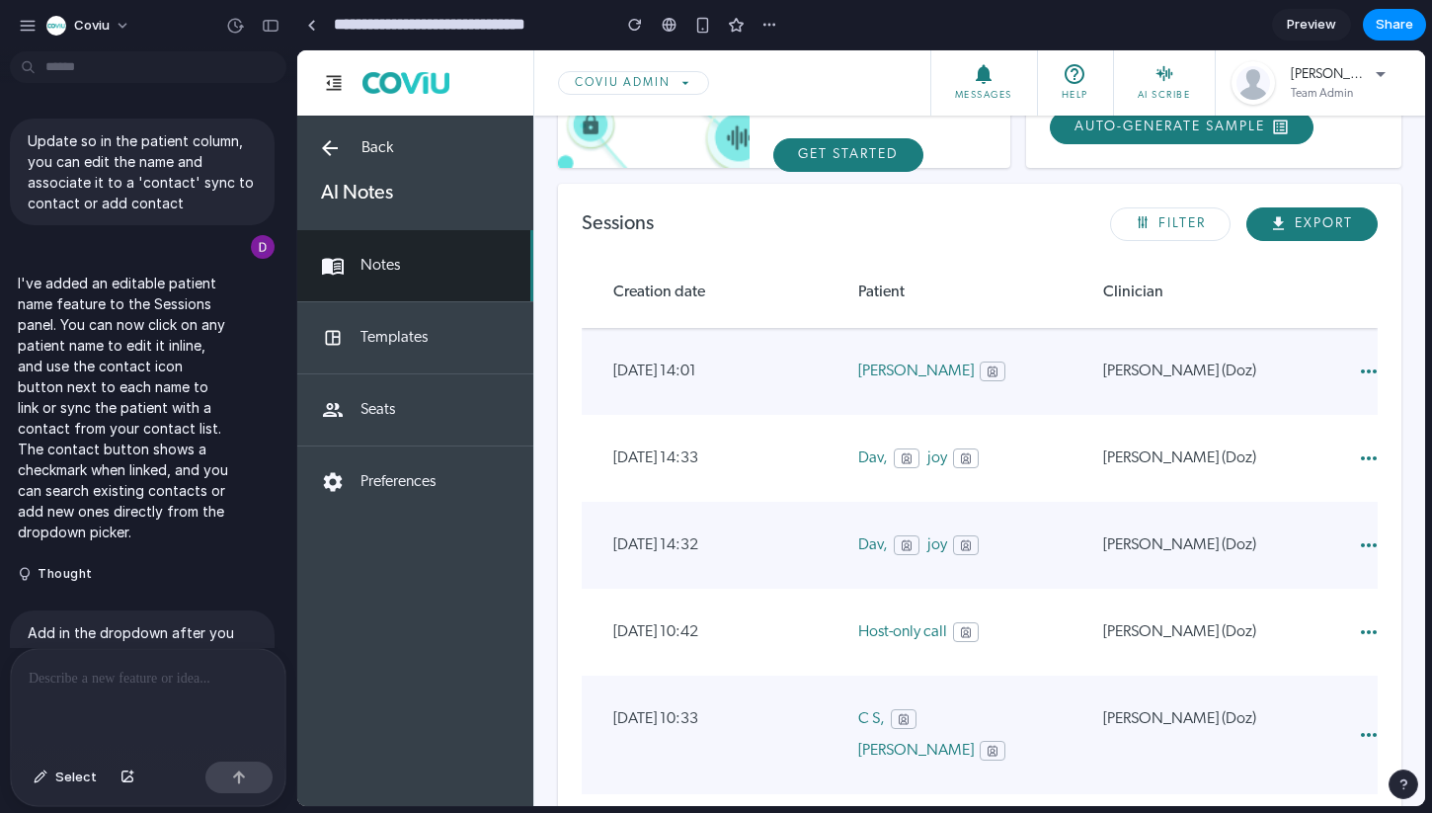
click at [800, 23] on div "Share ' Patient Contact Sync Enhancement ' Invite [PERSON_NAME] Creator Anyone …" at bounding box center [716, 406] width 1432 height 813
click at [772, 29] on div "button" at bounding box center [770, 25] width 16 height 16
click at [120, 18] on div "Duplicate Delete" at bounding box center [716, 406] width 1432 height 813
click at [99, 24] on span "Coviu" at bounding box center [92, 26] width 36 height 20
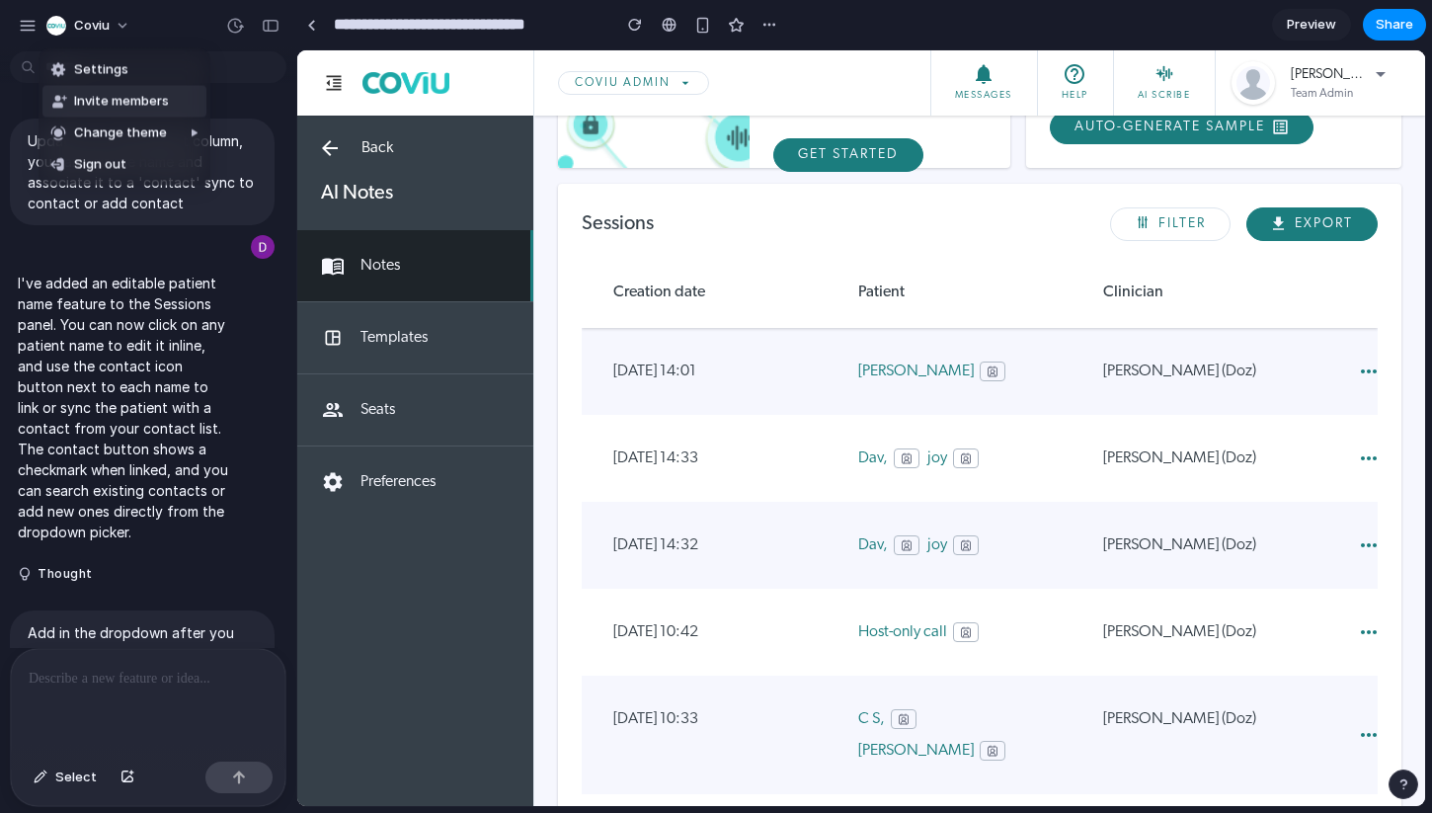
click at [28, 25] on div "Settings Invite members Change theme Sign out" at bounding box center [716, 406] width 1432 height 813
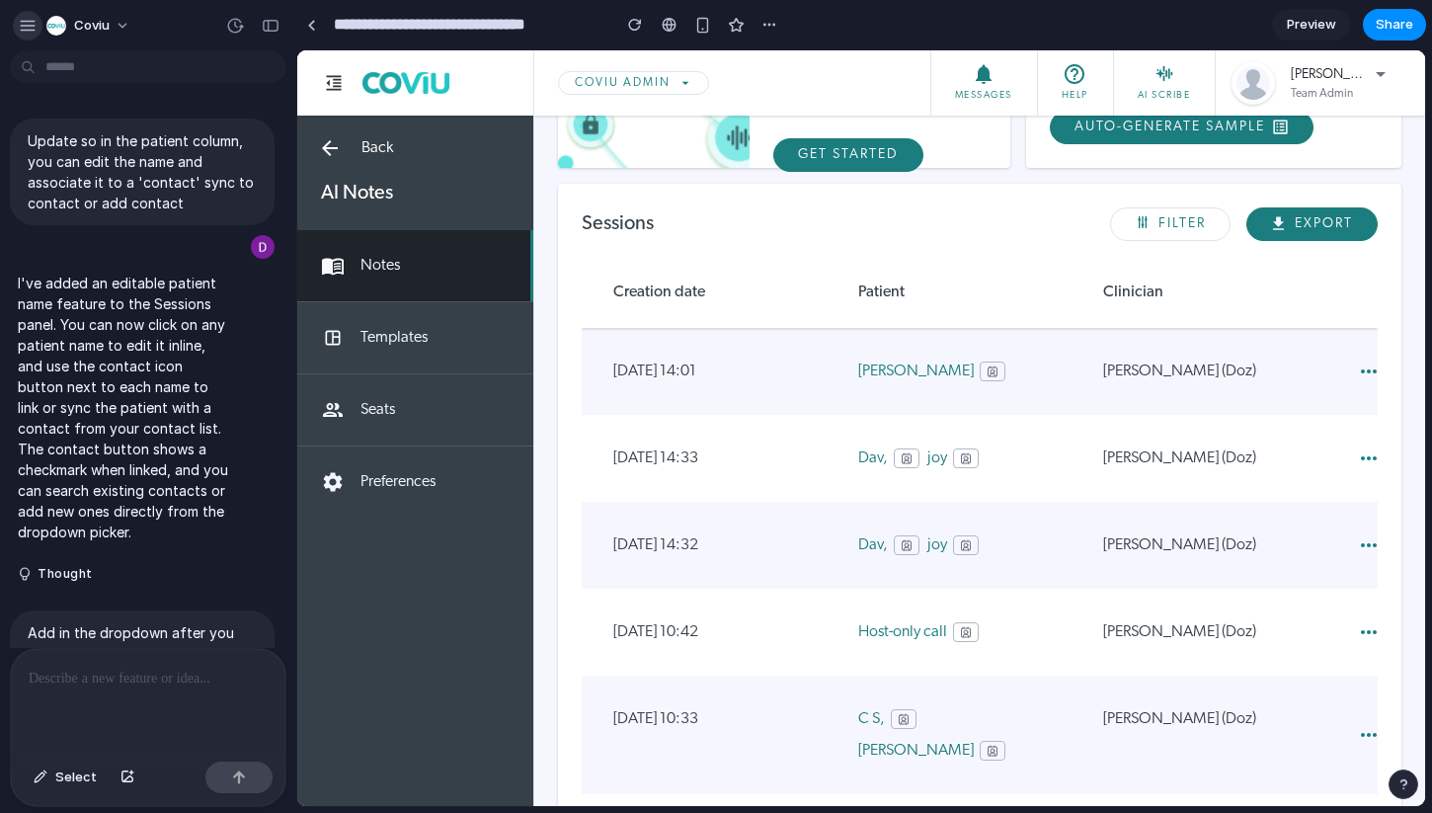
click at [31, 25] on div "button" at bounding box center [28, 26] width 18 height 18
click at [463, 32] on input "**********" at bounding box center [467, 25] width 275 height 36
click at [21, 20] on div "button" at bounding box center [28, 26] width 18 height 18
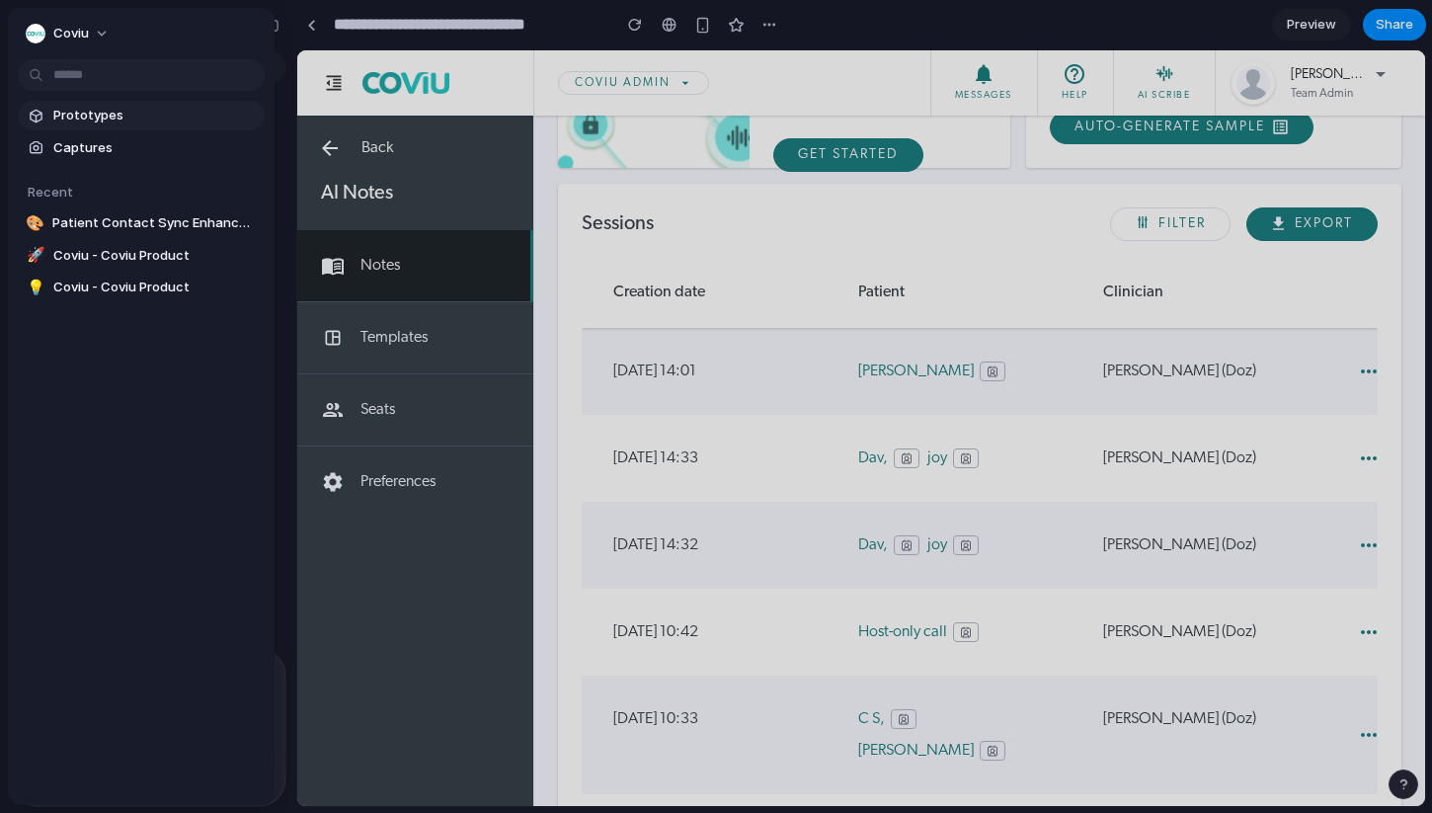
click at [108, 115] on span "Prototypes" at bounding box center [154, 116] width 203 height 20
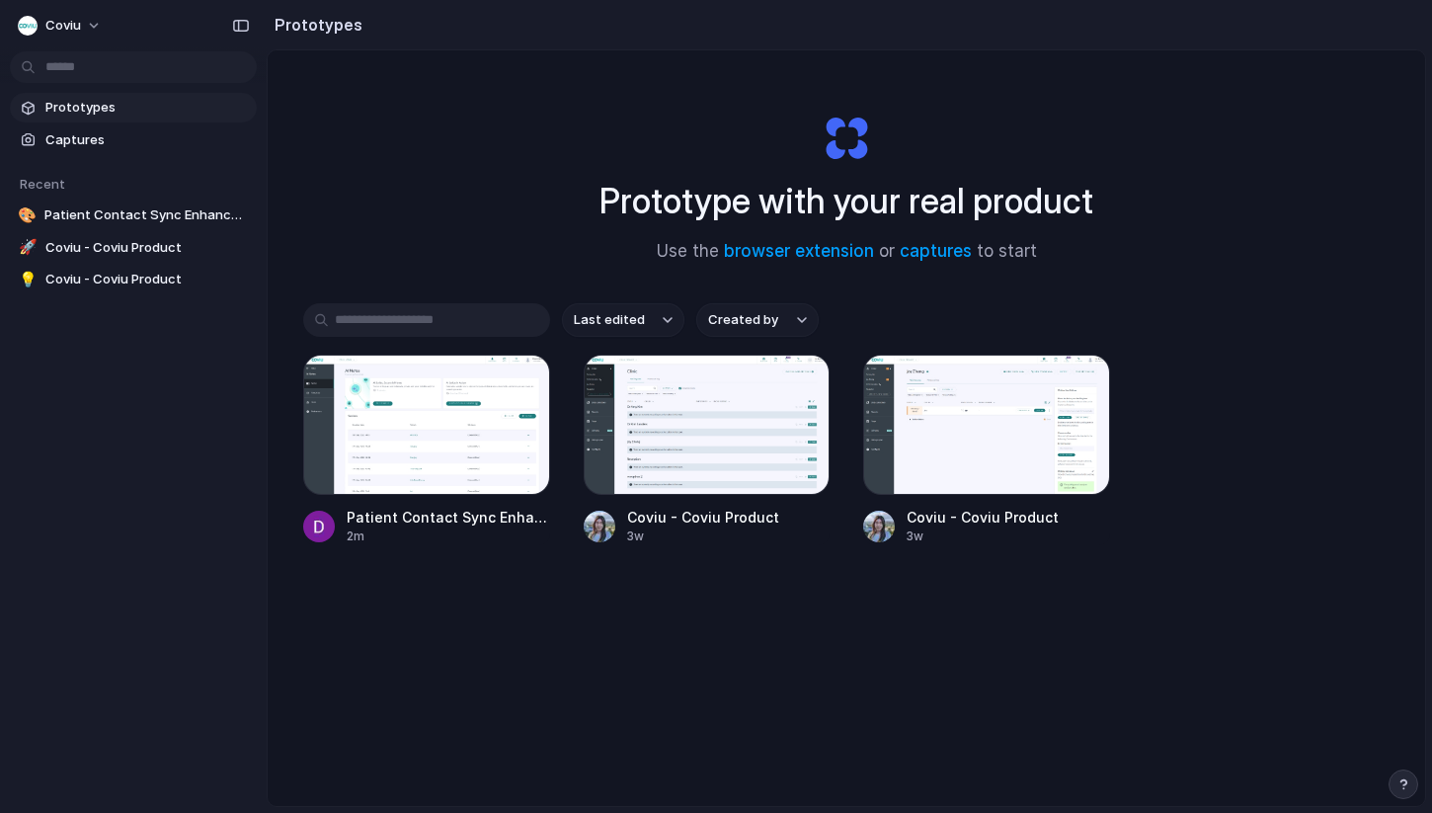
click at [461, 657] on div "Last edited Created by Patient Contact Sync Enhancement 2m Coviu - Coviu Produc…" at bounding box center [846, 485] width 1087 height 364
